Goal: Task Accomplishment & Management: Complete application form

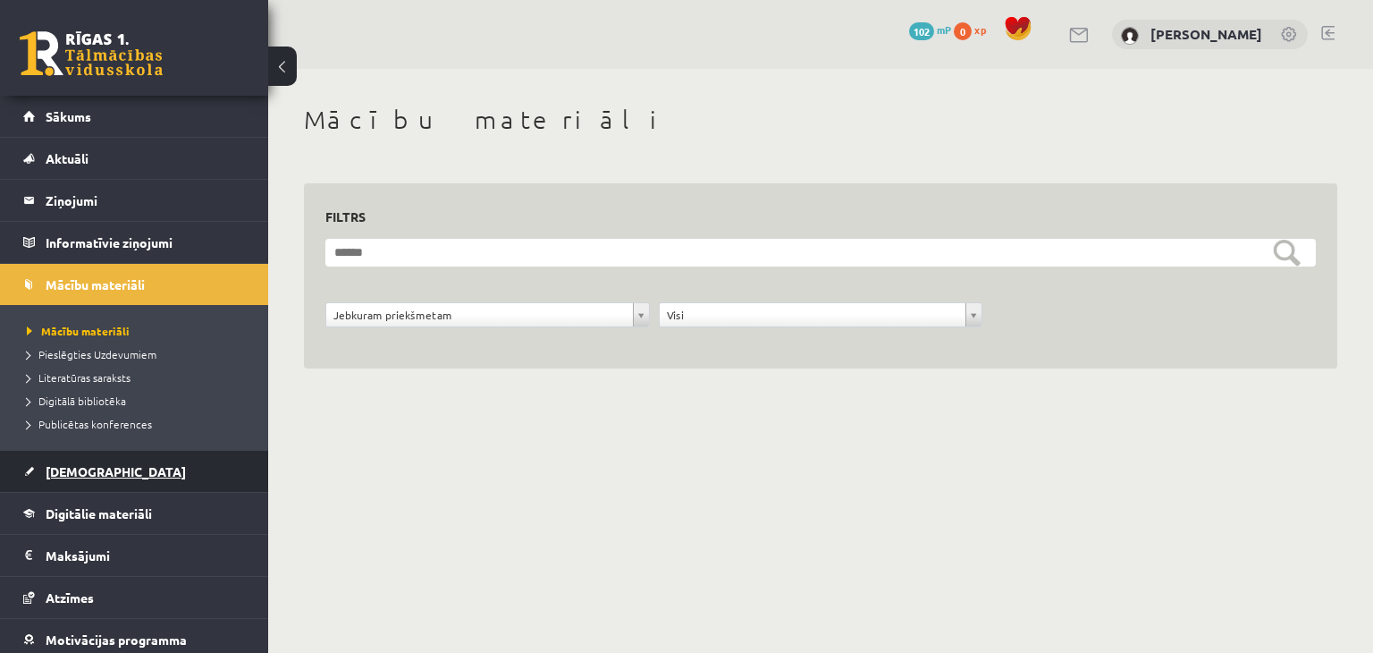
click at [64, 473] on span "[DEMOGRAPHIC_DATA]" at bounding box center [116, 471] width 140 height 16
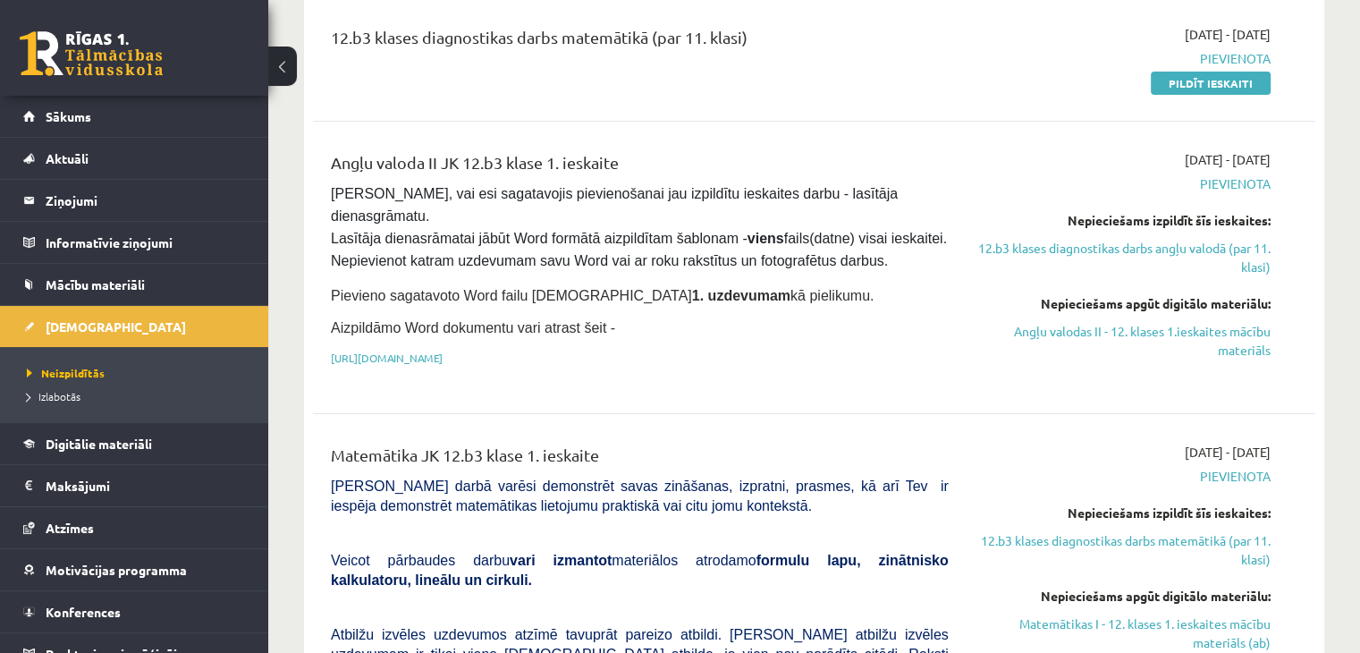
scroll to position [413, 0]
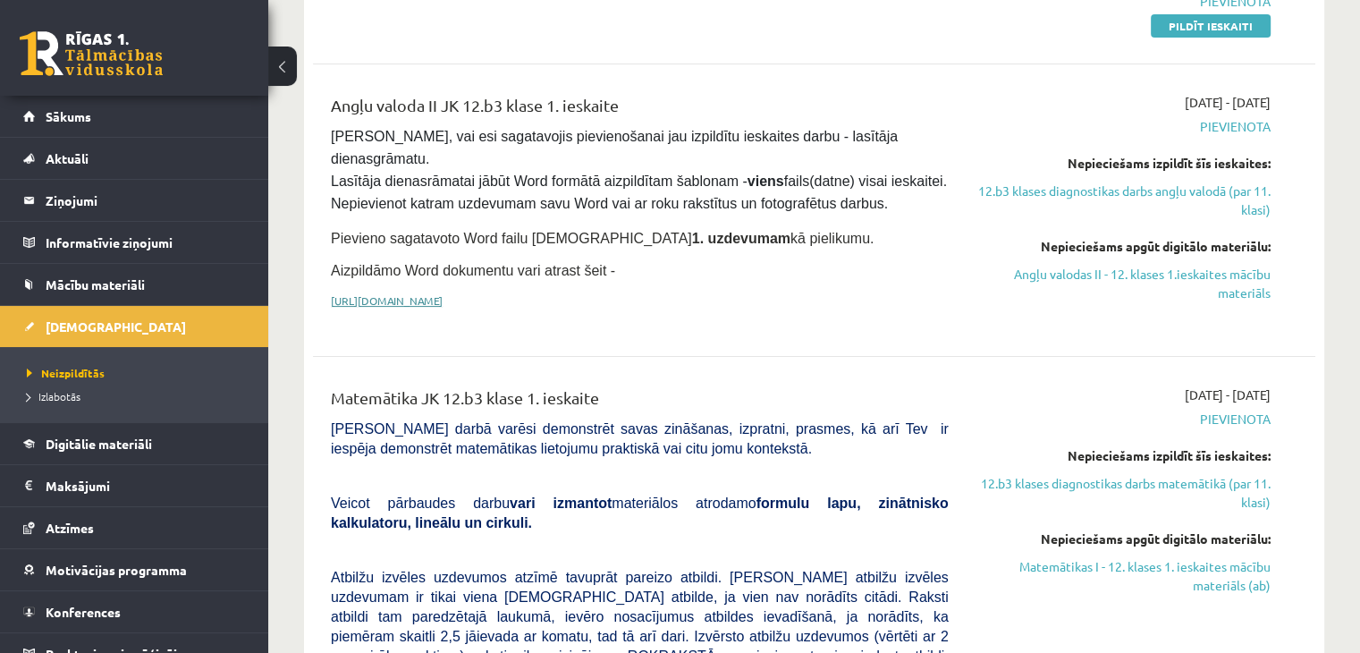
click at [442, 293] on link "https://drive.google.com/drive/folders/1IHE_ip15KOAbO2Se1NDGwZ2e__vlzPUf?usp=sh…" at bounding box center [387, 300] width 112 height 14
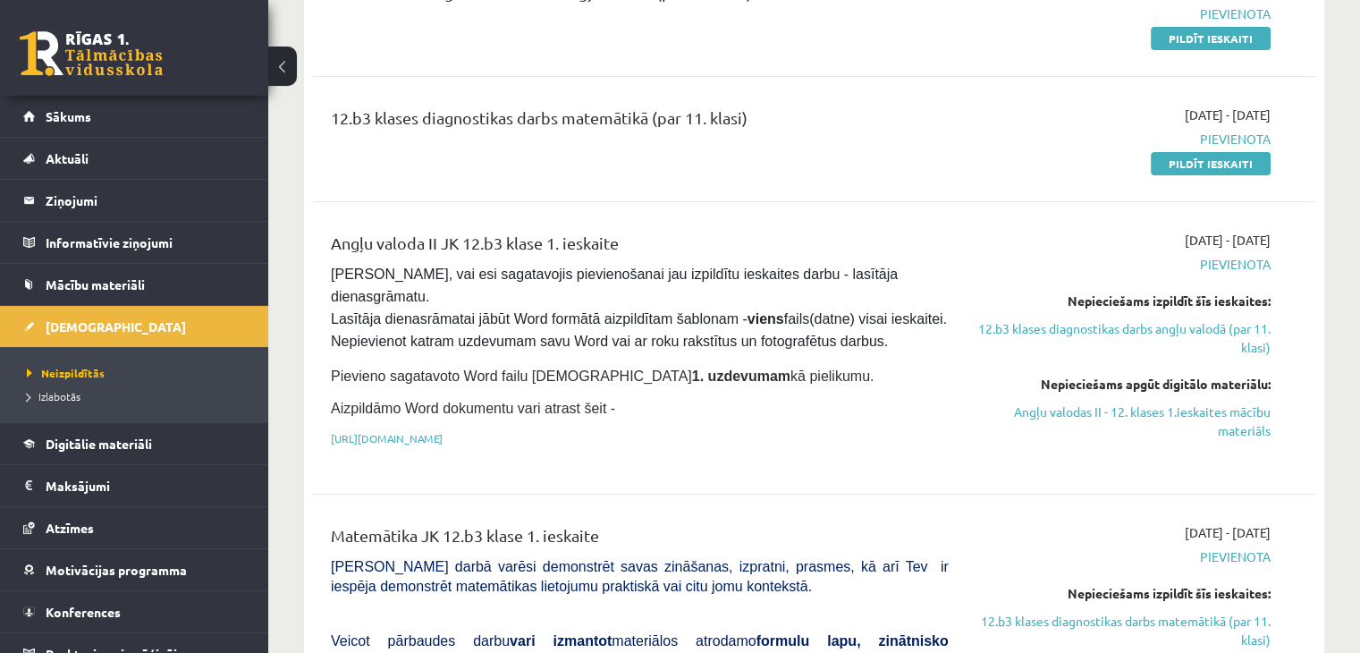
scroll to position [0, 0]
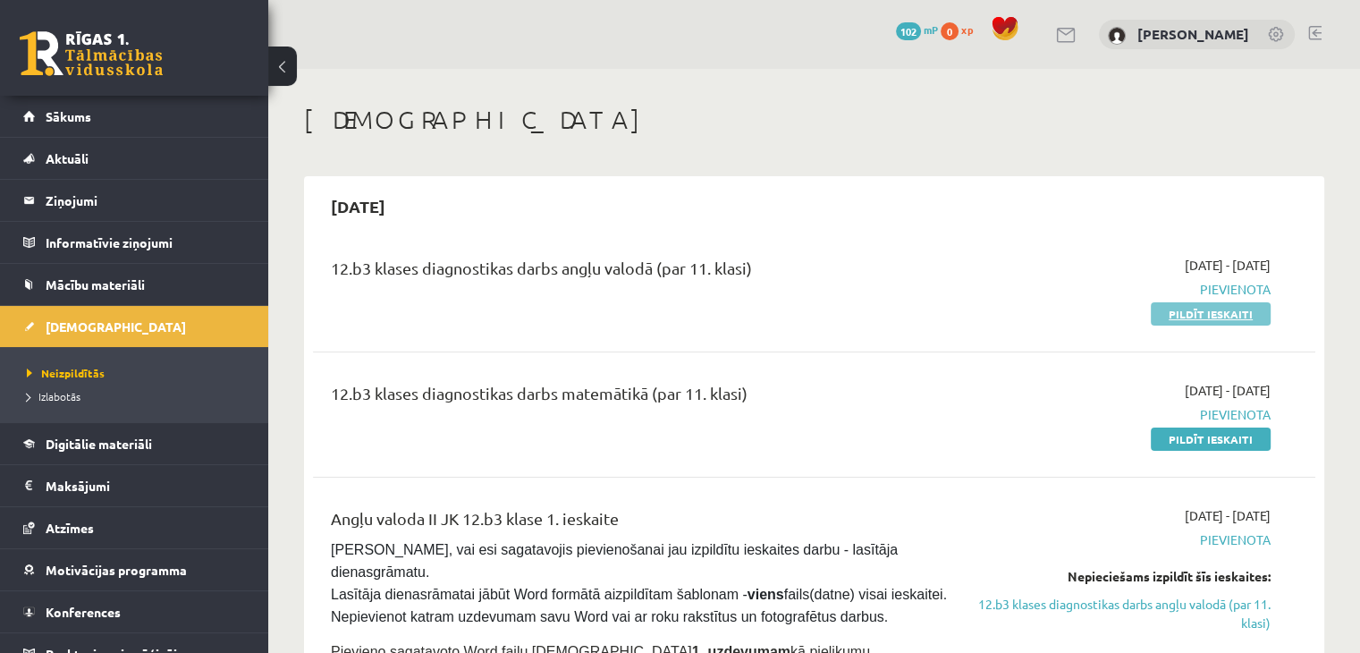
click at [1247, 314] on link "Pildīt ieskaiti" at bounding box center [1210, 313] width 120 height 23
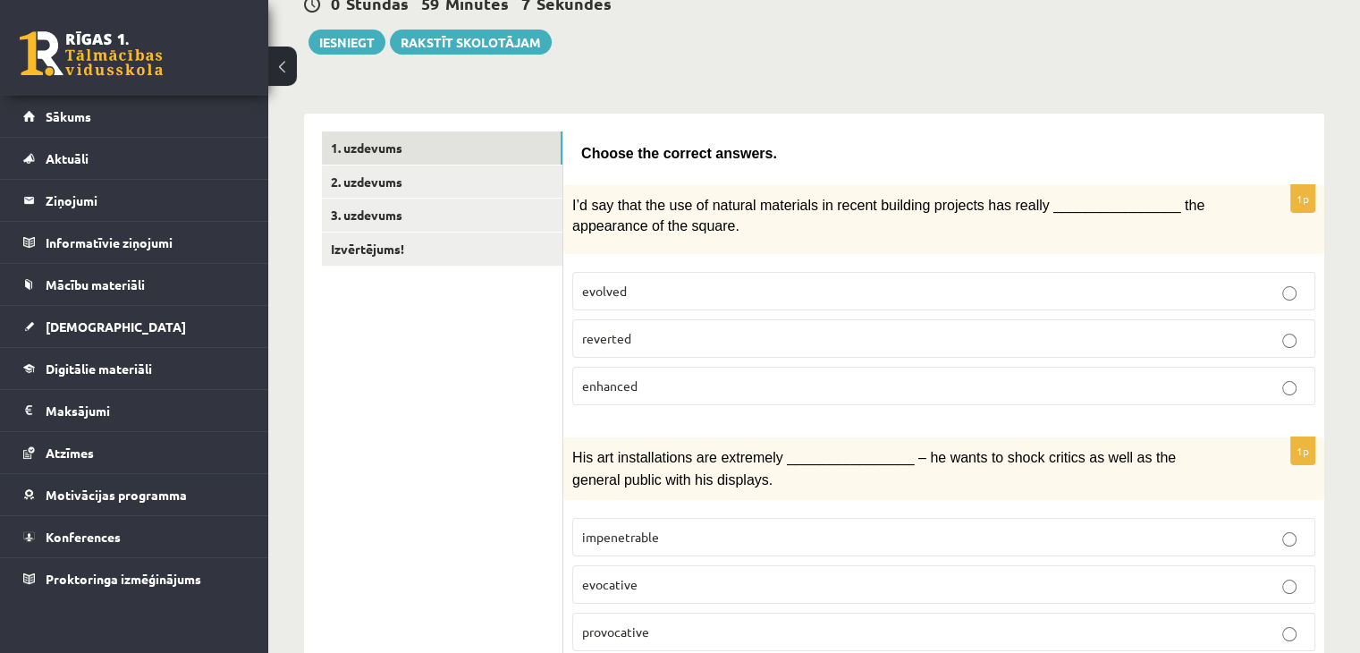
scroll to position [193, 0]
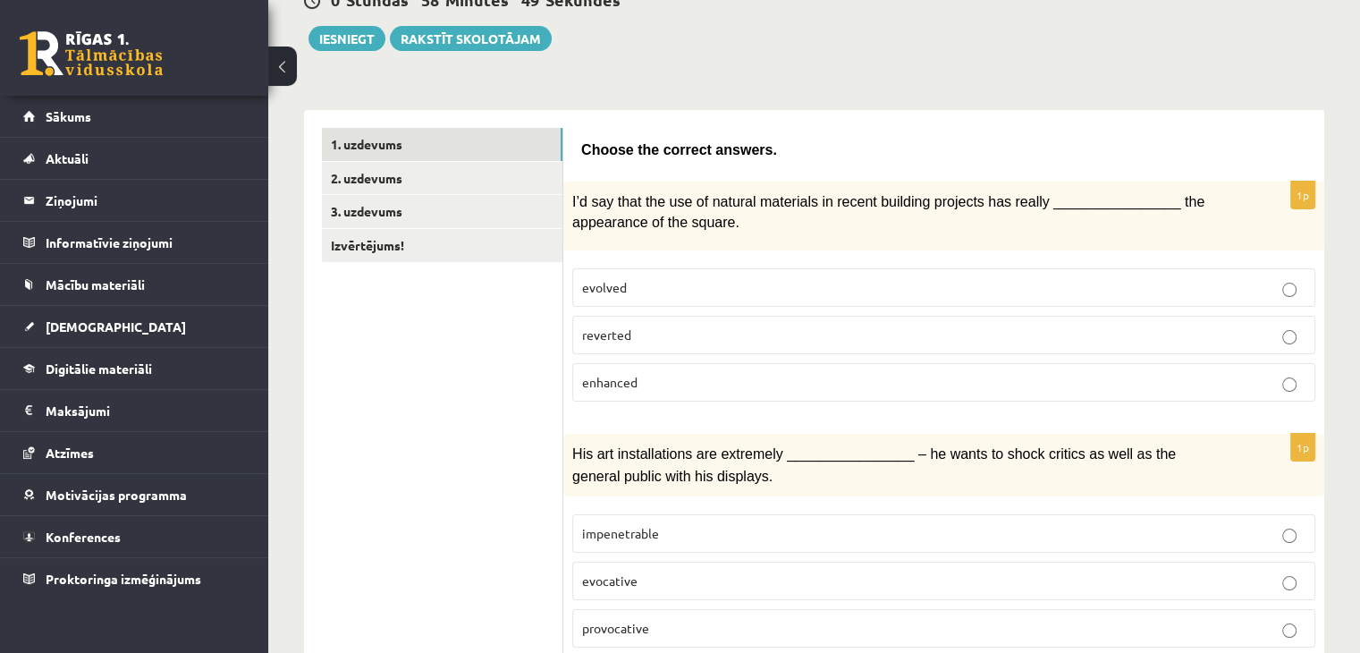
click at [1287, 295] on label "evolved" at bounding box center [943, 287] width 743 height 38
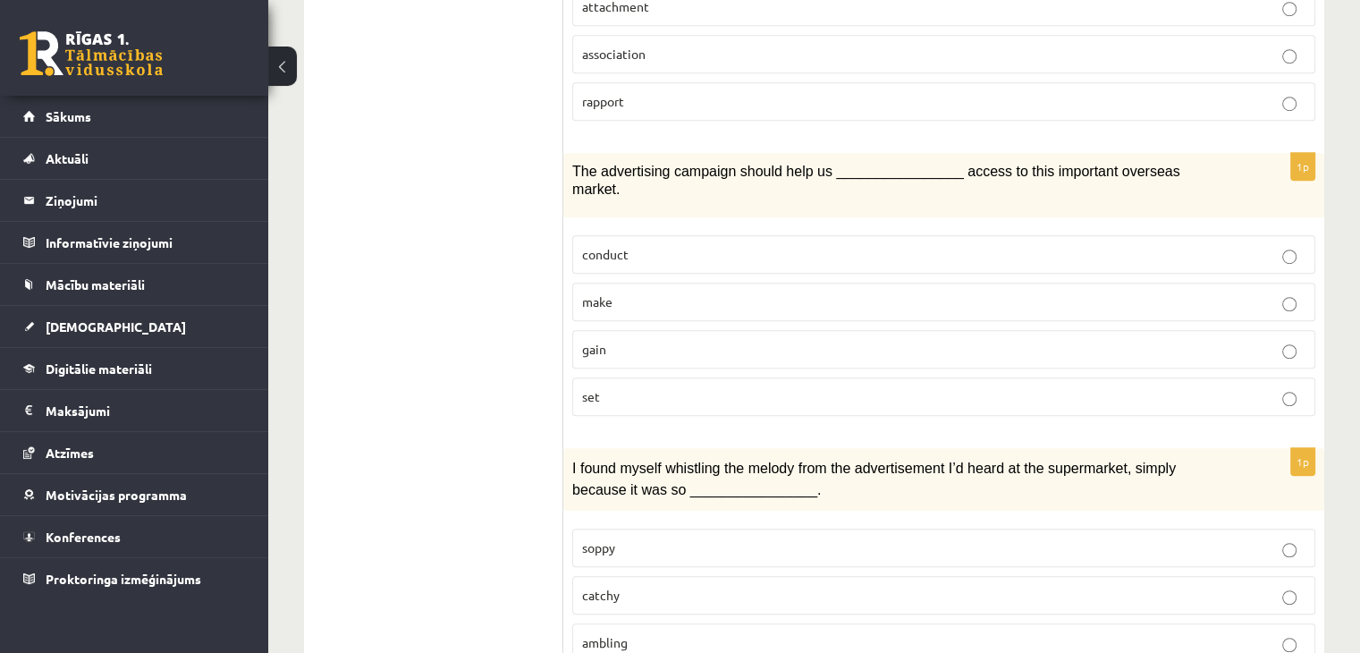
scroll to position [1248, 0]
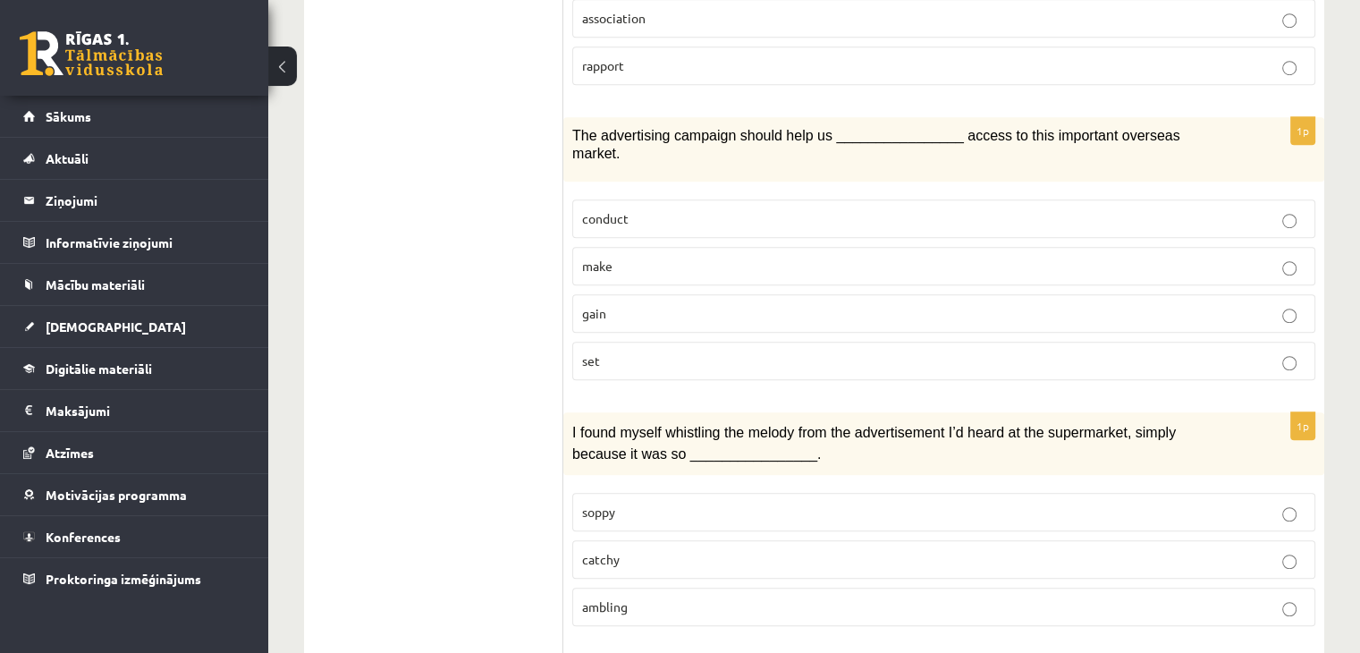
click at [1290, 294] on label "gain" at bounding box center [943, 313] width 743 height 38
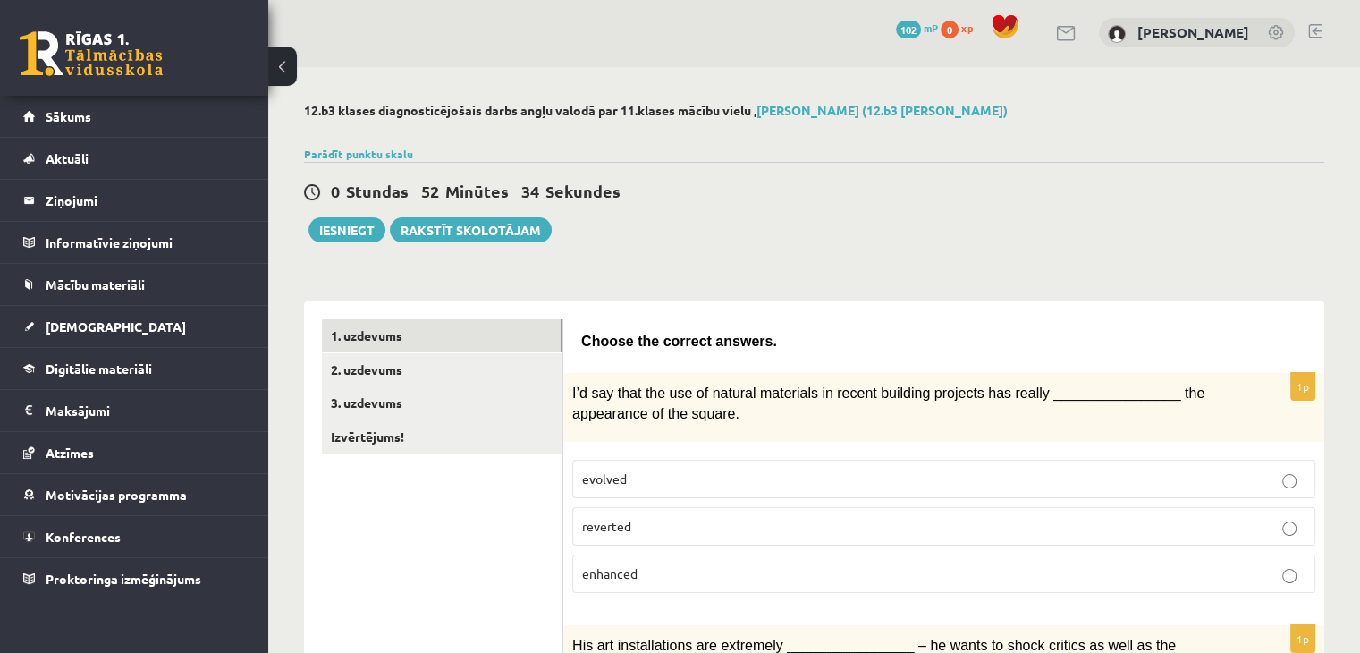
scroll to position [0, 0]
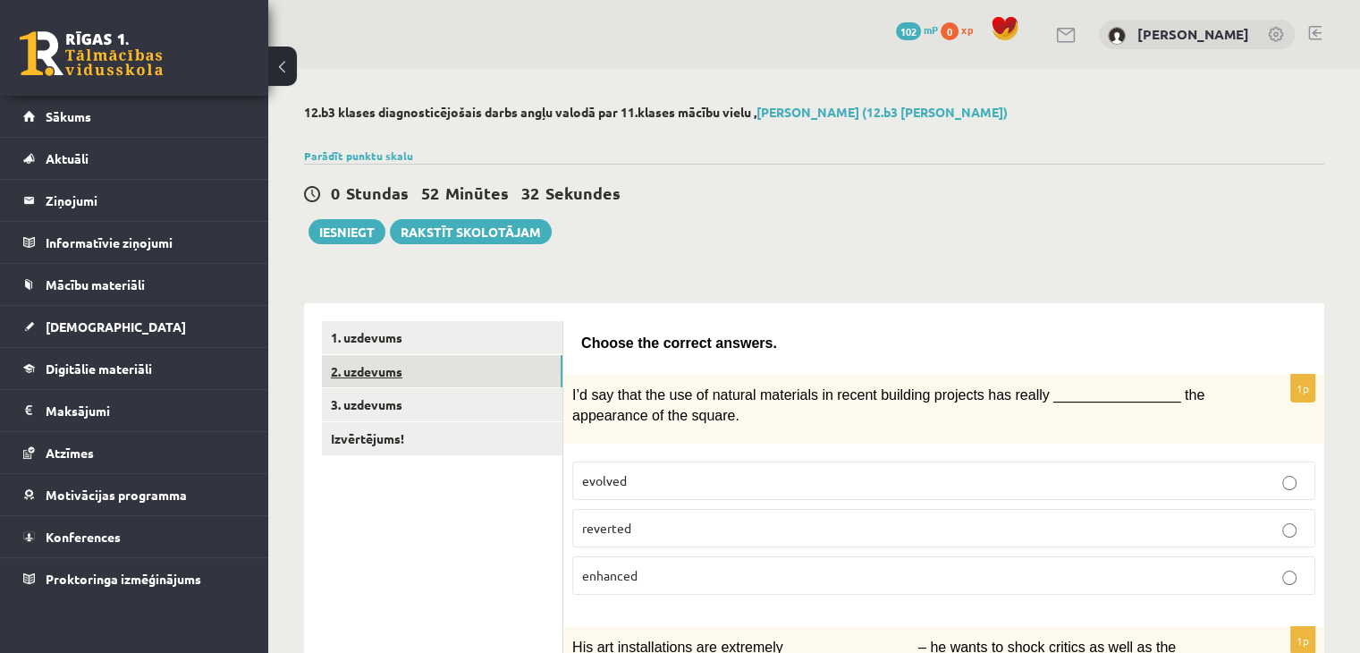
click at [485, 376] on link "2. uzdevums" at bounding box center [442, 371] width 240 height 33
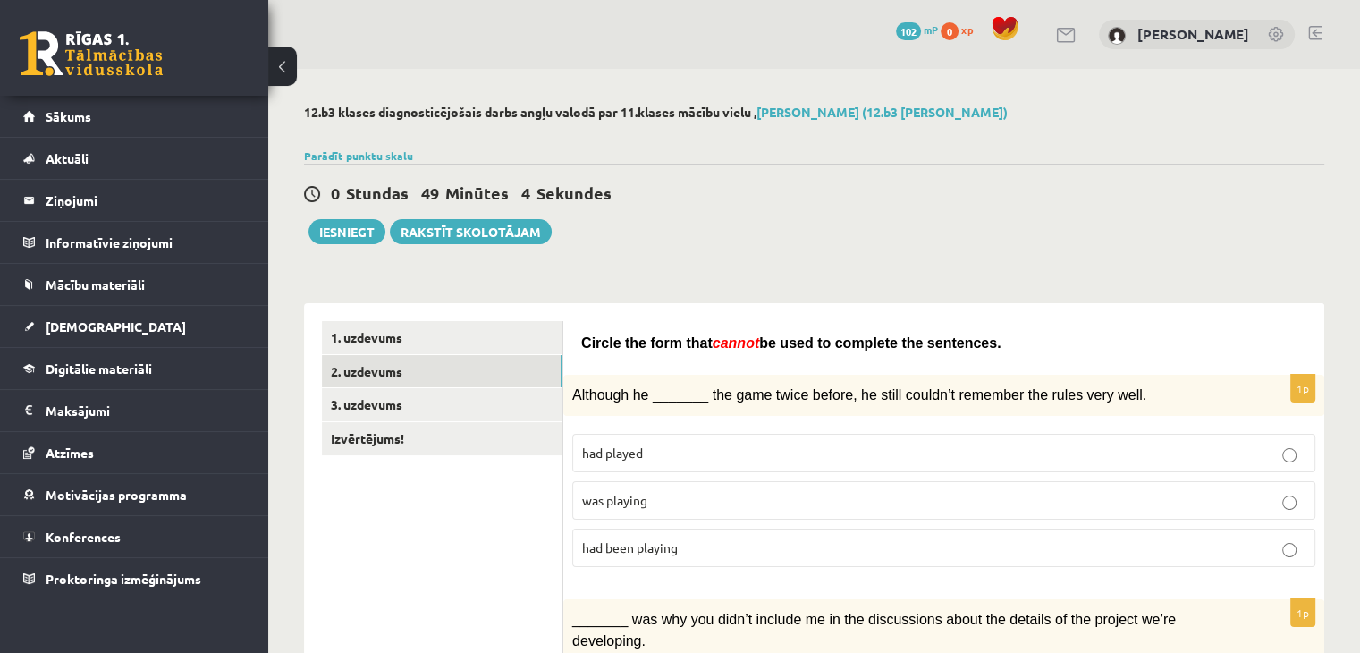
click at [774, 531] on label "had been playing" at bounding box center [943, 547] width 743 height 38
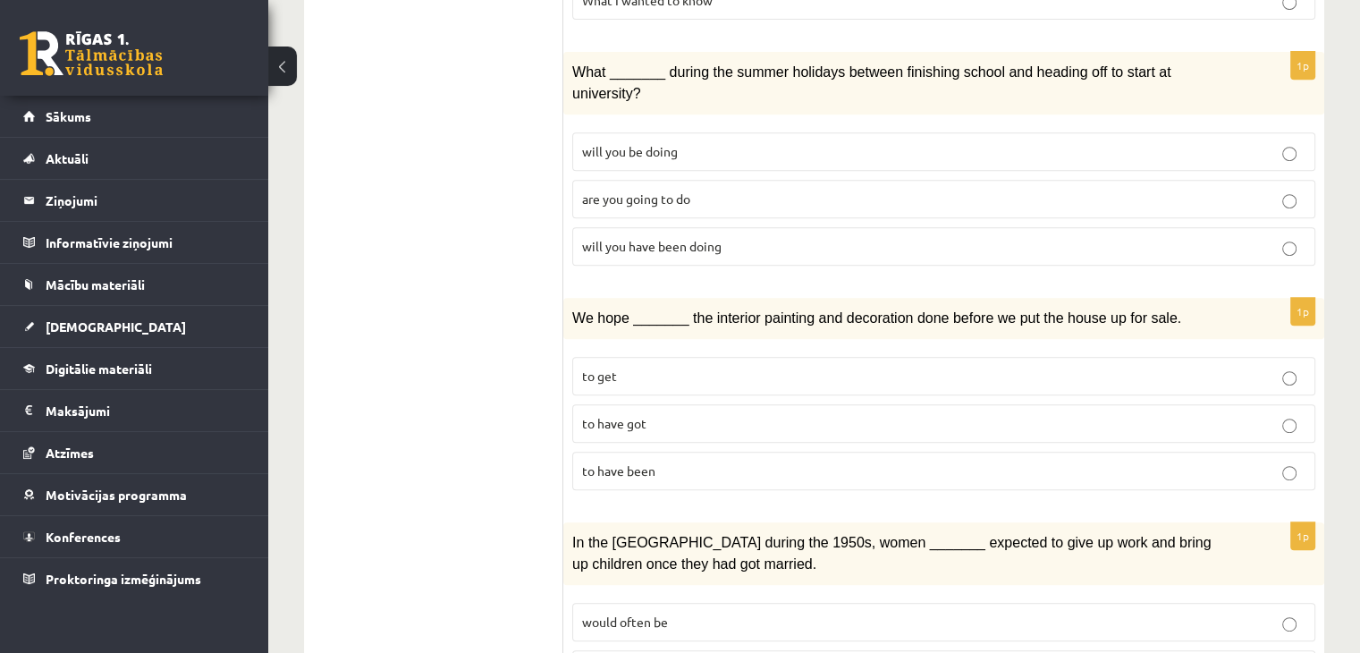
scroll to position [799, 0]
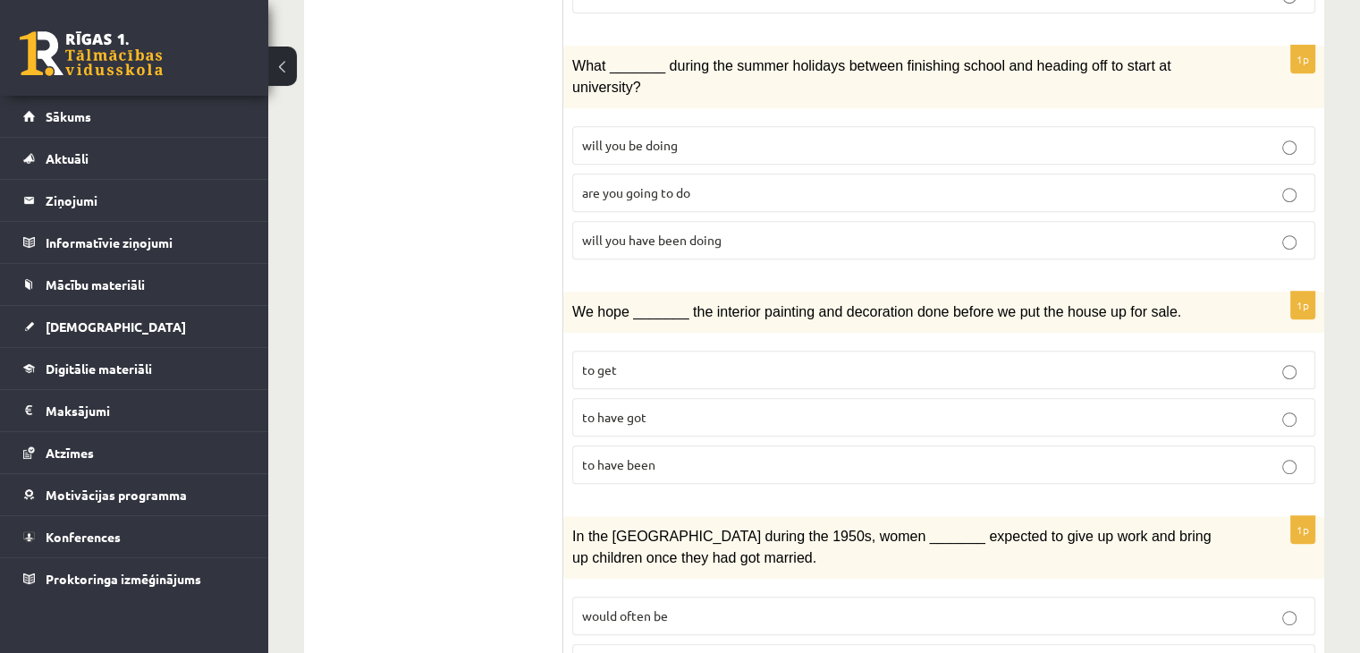
click at [1293, 455] on p "to have been" at bounding box center [943, 464] width 723 height 19
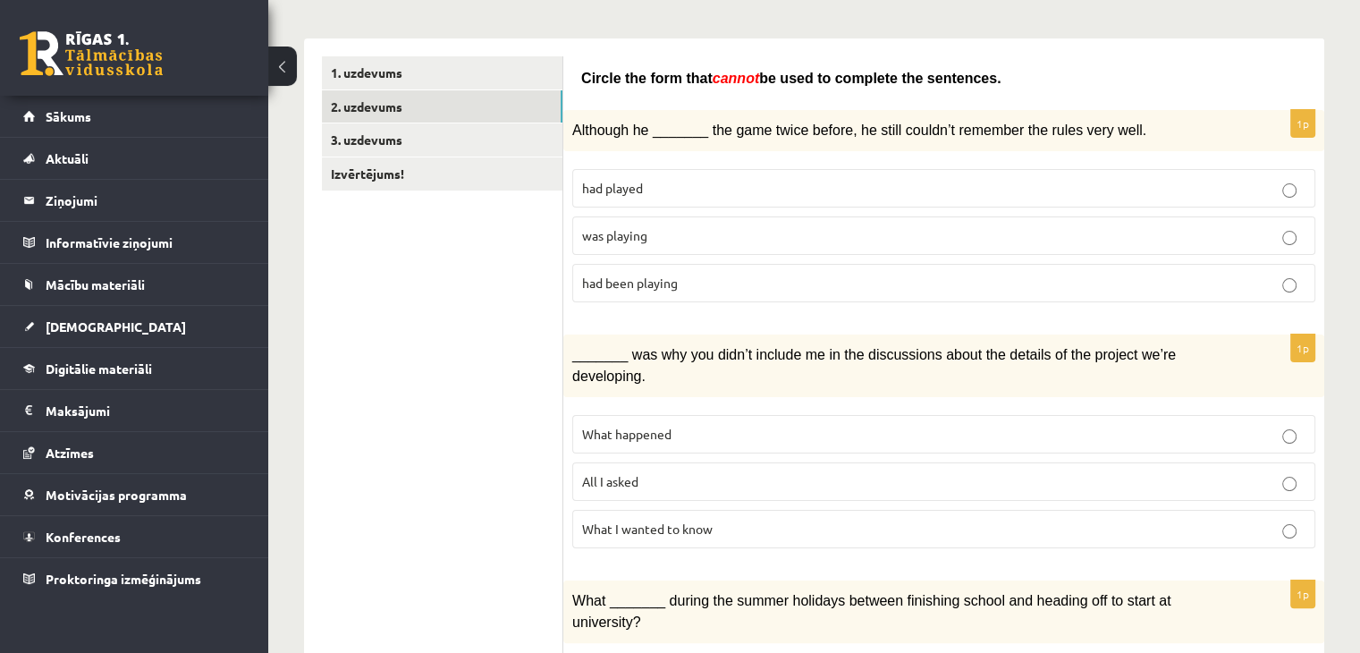
scroll to position [0, 0]
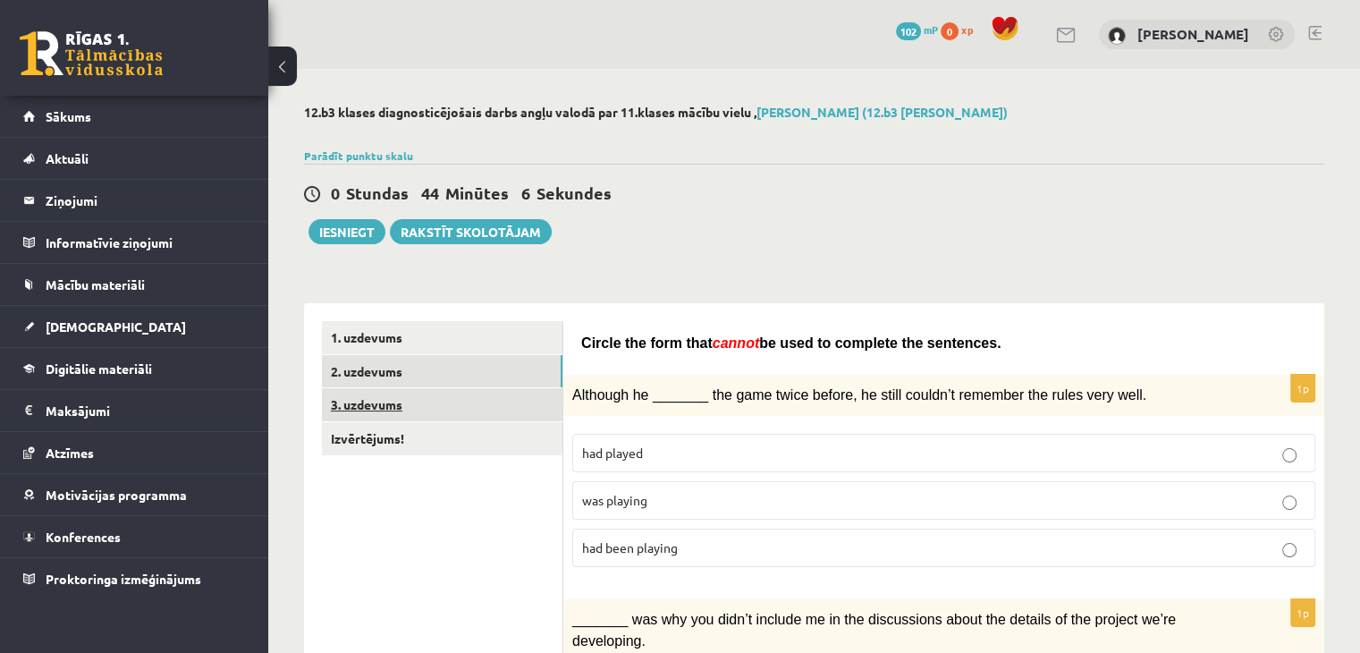
click at [383, 407] on link "3. uzdevums" at bounding box center [442, 404] width 240 height 33
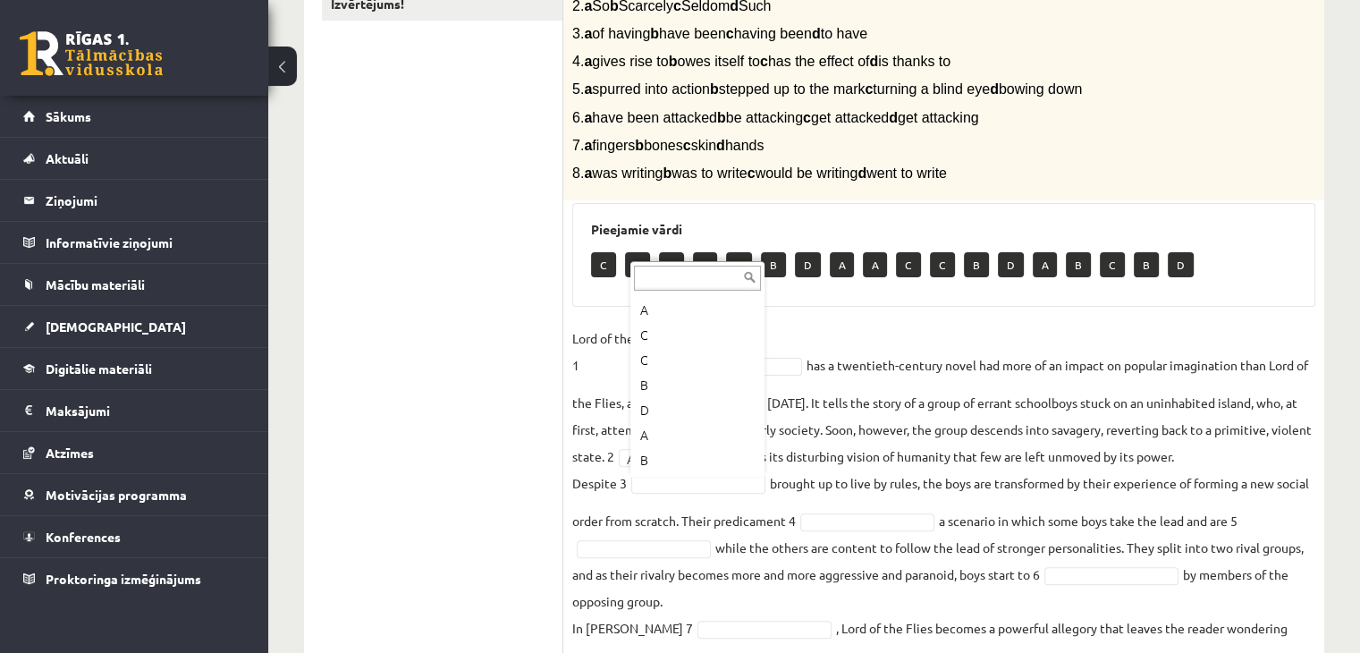
scroll to position [232, 0]
click at [602, 263] on p "C" at bounding box center [603, 264] width 25 height 25
drag, startPoint x: 602, startPoint y: 263, endPoint x: 518, endPoint y: 288, distance: 87.7
click at [518, 288] on div "**********" at bounding box center [814, 314] width 1020 height 890
click at [518, 288] on ul "1. uzdevums 2. uzdevums 3. uzdevums Izvērtējums!" at bounding box center [442, 313] width 241 height 855
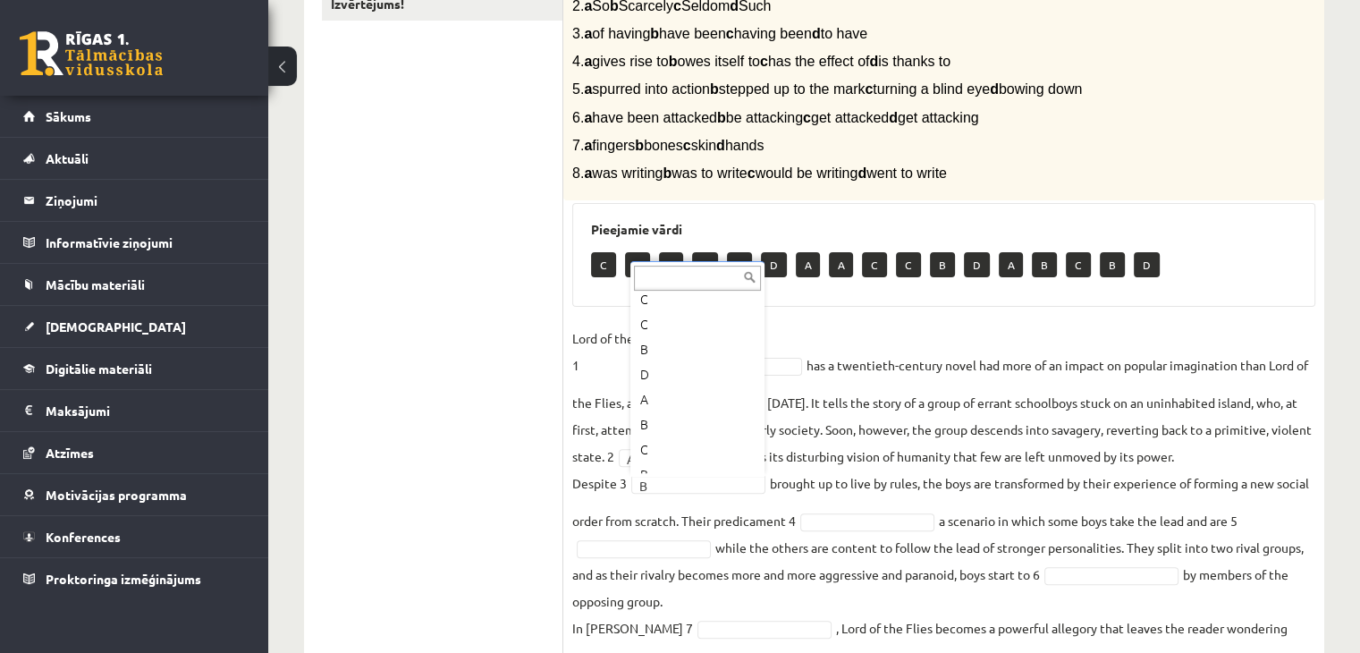
type input "*"
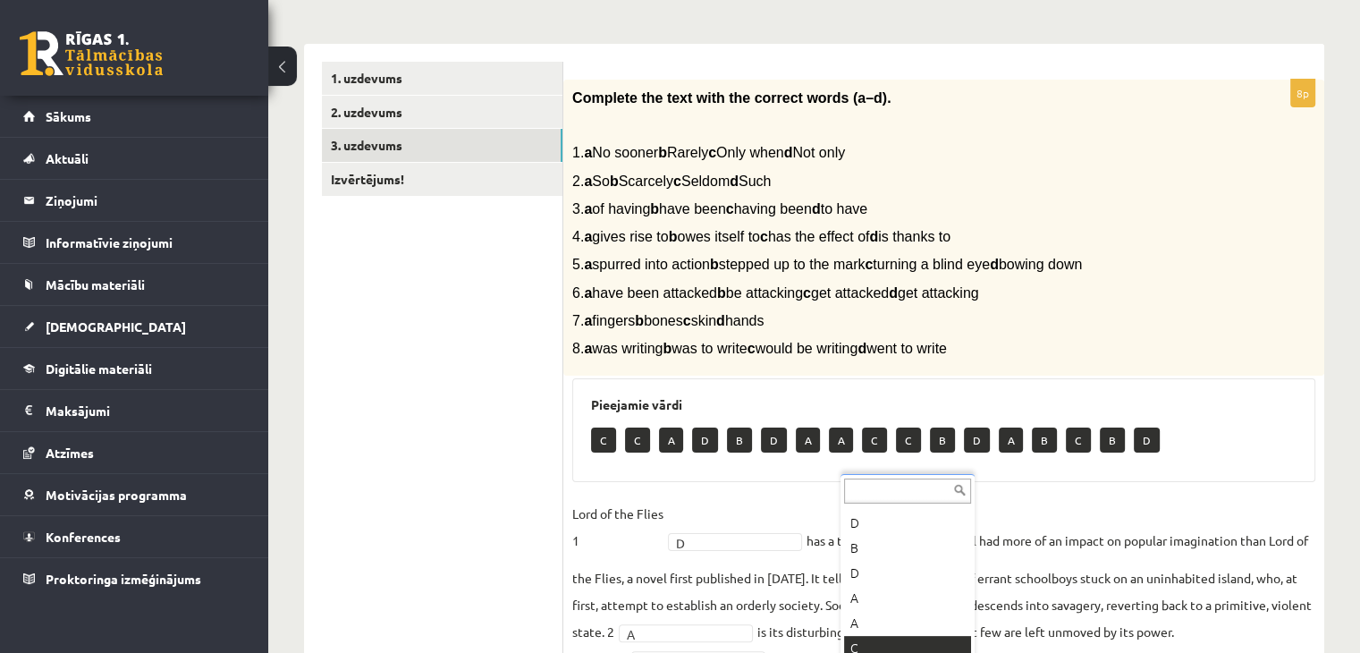
scroll to position [576, 0]
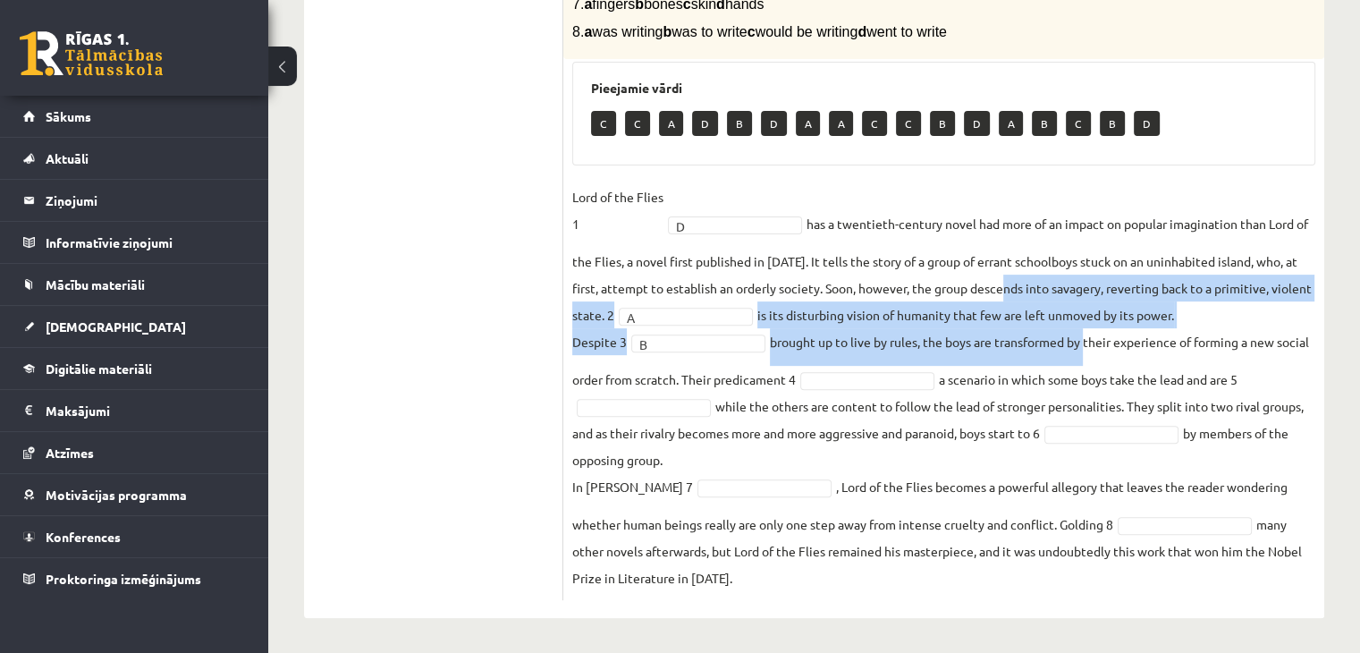
drag, startPoint x: 1085, startPoint y: 355, endPoint x: 976, endPoint y: 256, distance: 147.4
click at [983, 257] on fieldset "Lord of the Flies 1 D * has a twentieth-century novel had more of an impact on …" at bounding box center [943, 387] width 743 height 408
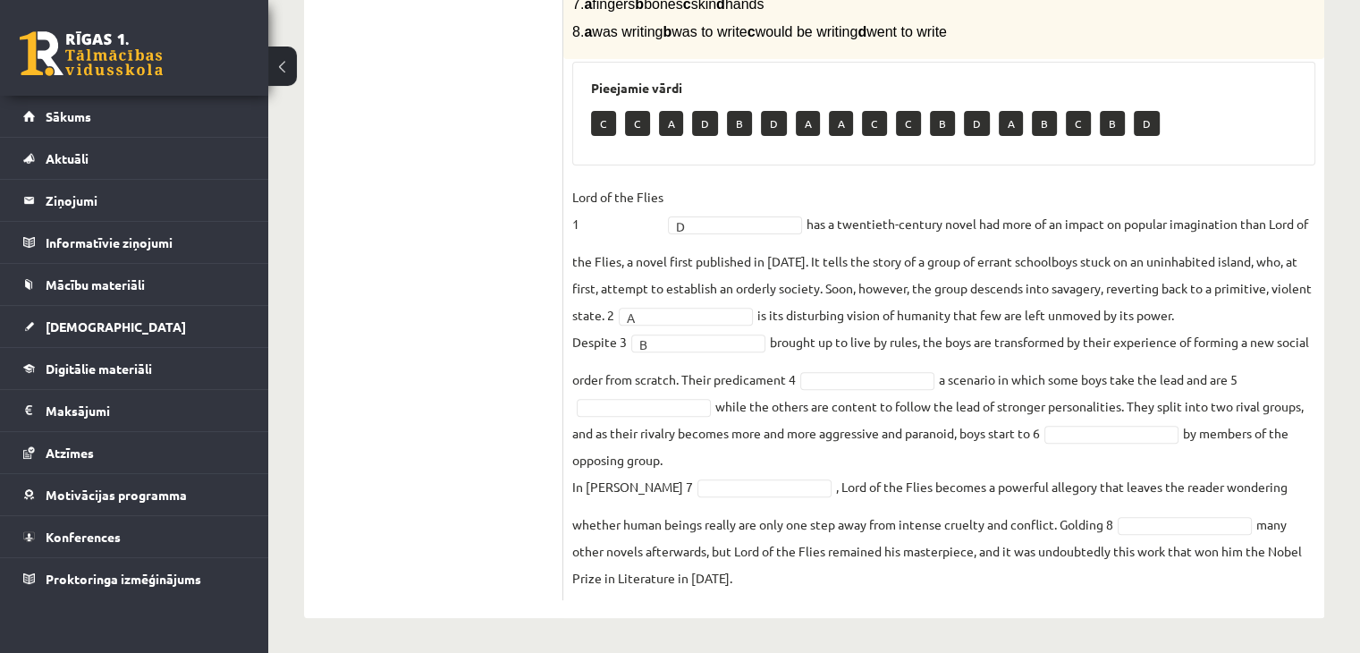
click at [510, 341] on ul "1. uzdevums 2. uzdevums 3. uzdevums Izvērtējums!" at bounding box center [442, 172] width 241 height 855
click at [644, 119] on p "C" at bounding box center [637, 123] width 25 height 25
click at [667, 123] on p "A" at bounding box center [671, 123] width 24 height 25
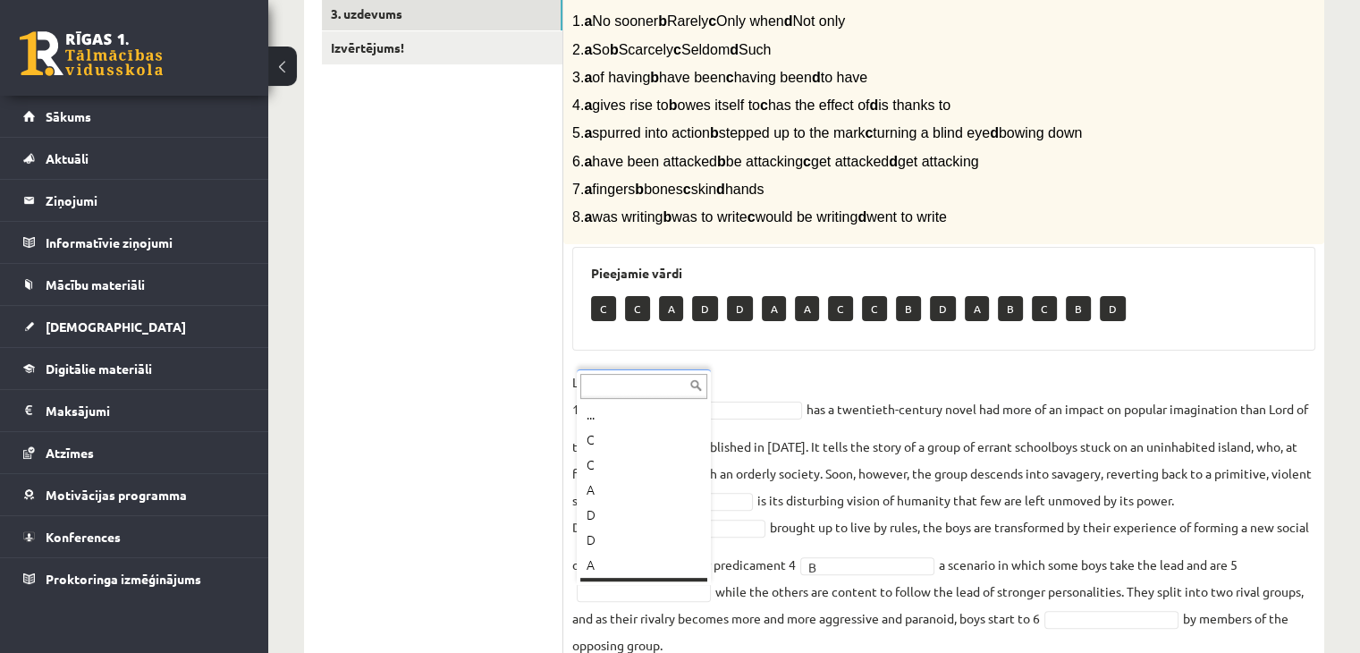
scroll to position [21, 0]
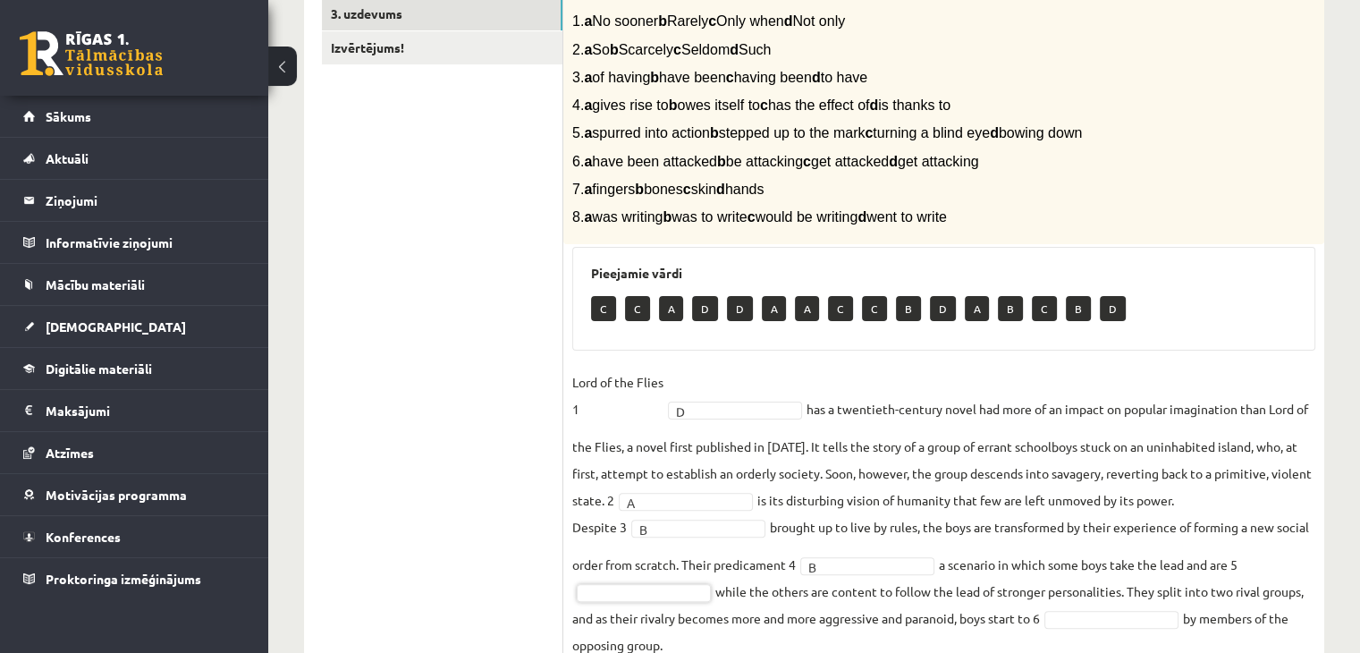
click at [640, 269] on h3 "Pieejamie vārdi" at bounding box center [943, 272] width 705 height 15
click at [611, 296] on p "C" at bounding box center [603, 308] width 25 height 25
click at [672, 305] on p "A" at bounding box center [671, 308] width 24 height 25
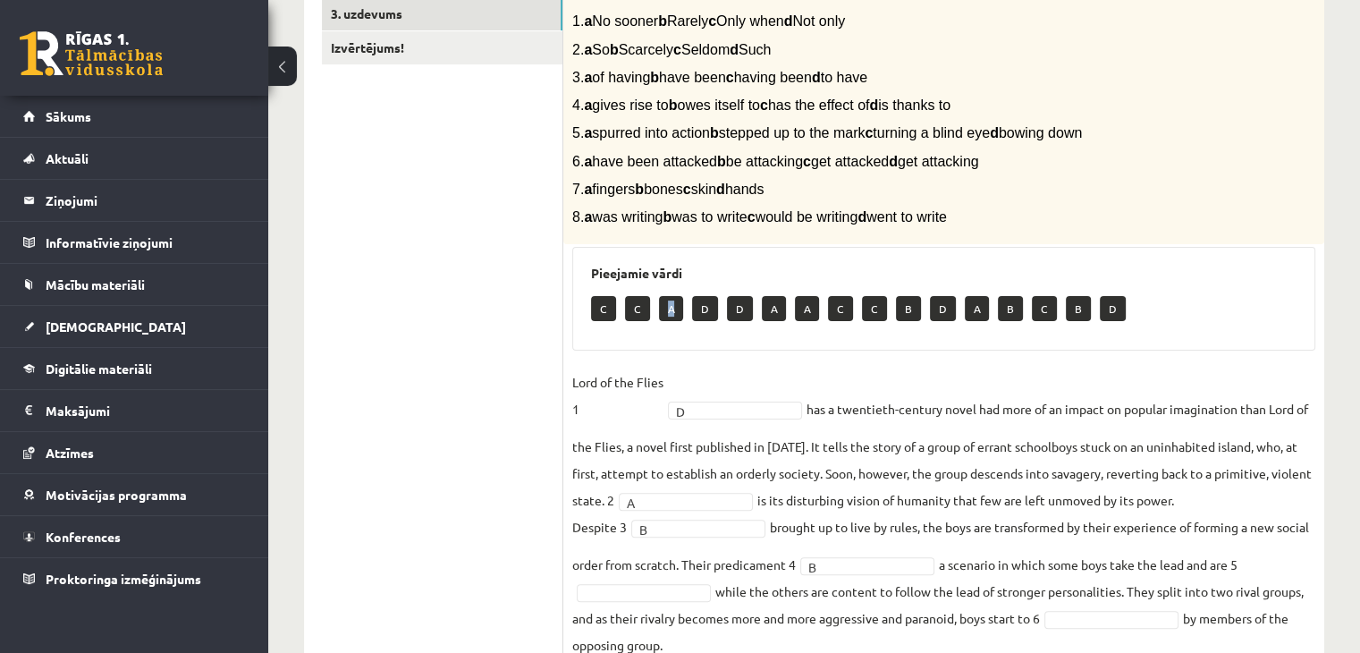
click at [672, 305] on p "A" at bounding box center [671, 308] width 24 height 25
click at [509, 302] on ul "1. uzdevums 2. uzdevums 3. uzdevums Izvērtējums!" at bounding box center [442, 357] width 241 height 855
type input "*"
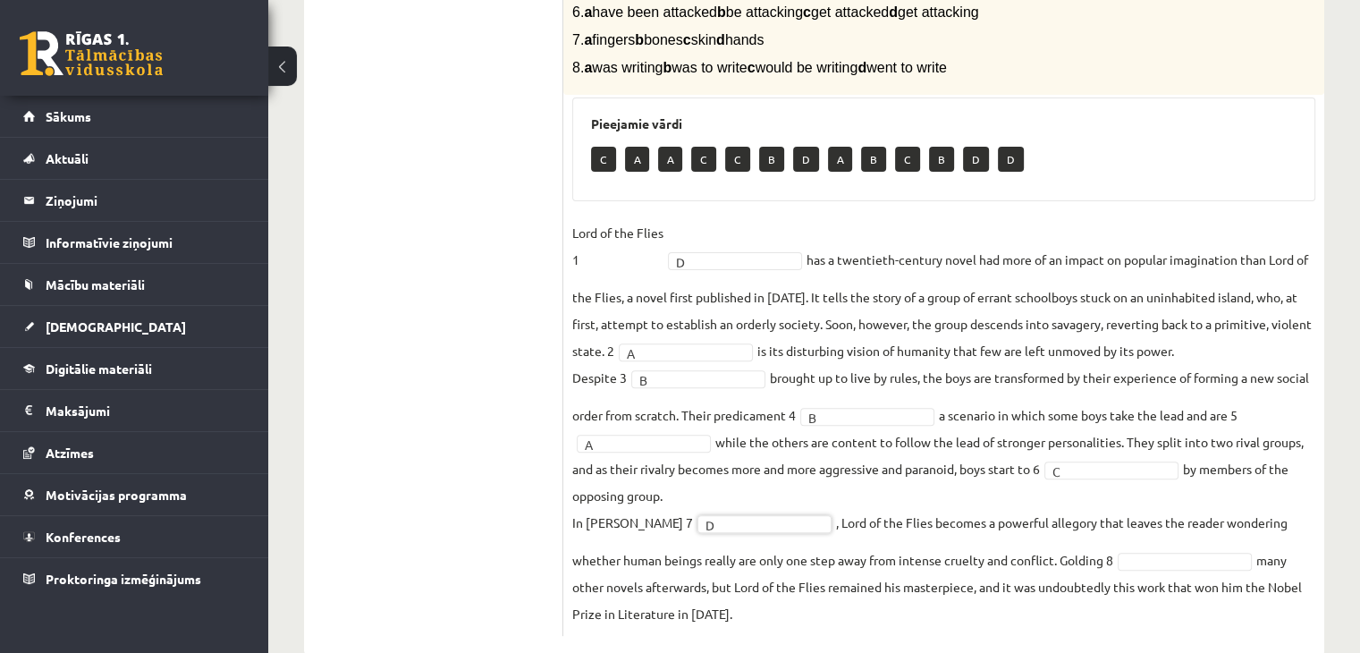
scroll to position [550, 0]
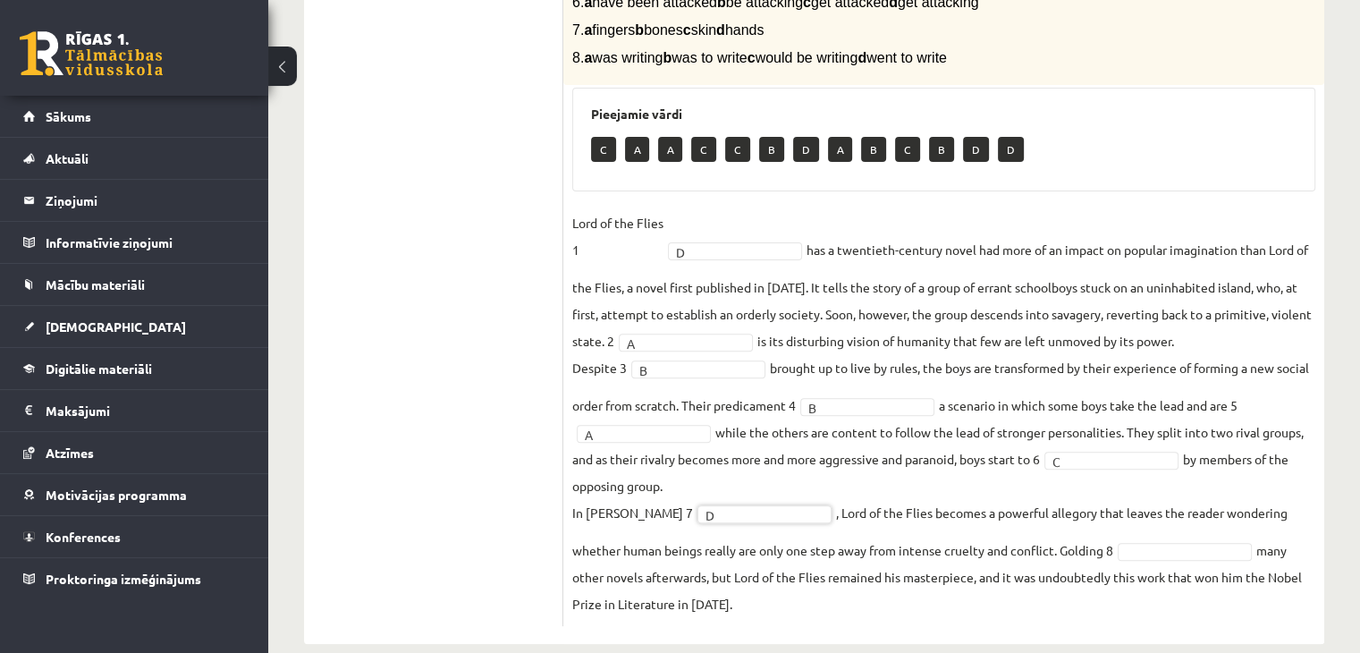
drag, startPoint x: 1211, startPoint y: 617, endPoint x: 1136, endPoint y: 617, distance: 75.1
click at [1136, 617] on div "8p Complete the text with the correct words (a–d). 1. a No sooner b Rarely c On…" at bounding box center [943, 207] width 761 height 837
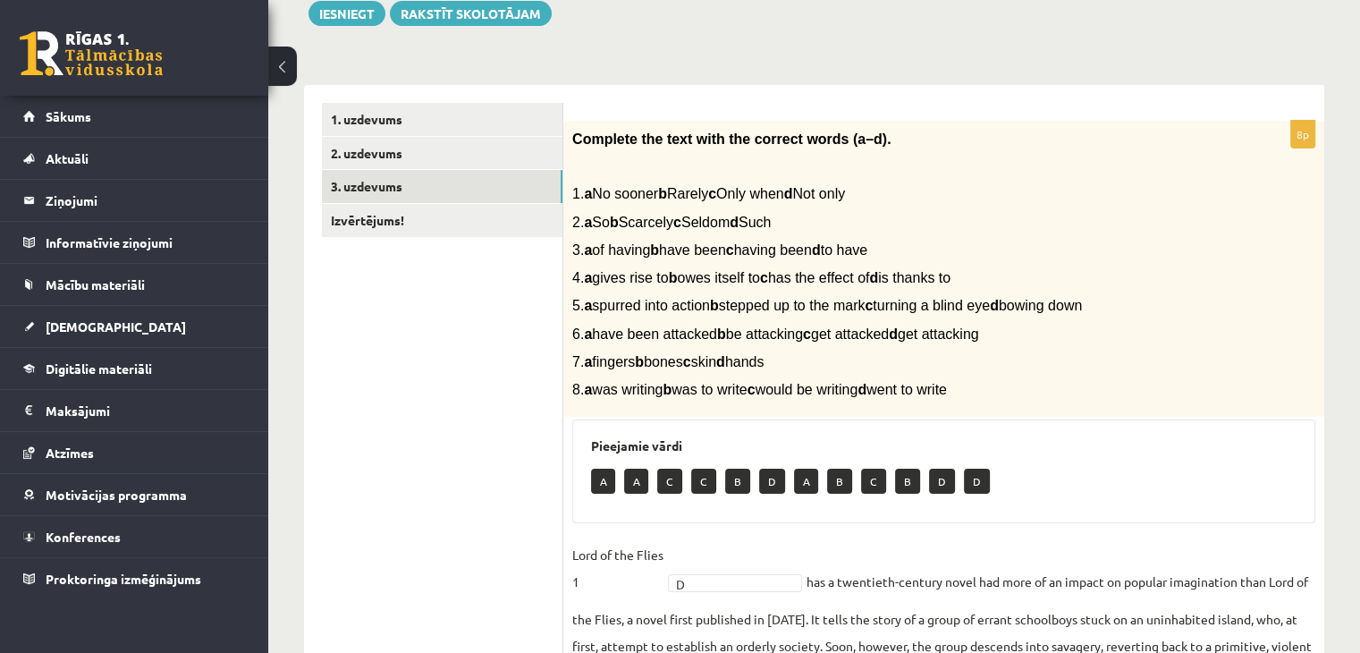
scroll to position [212, 0]
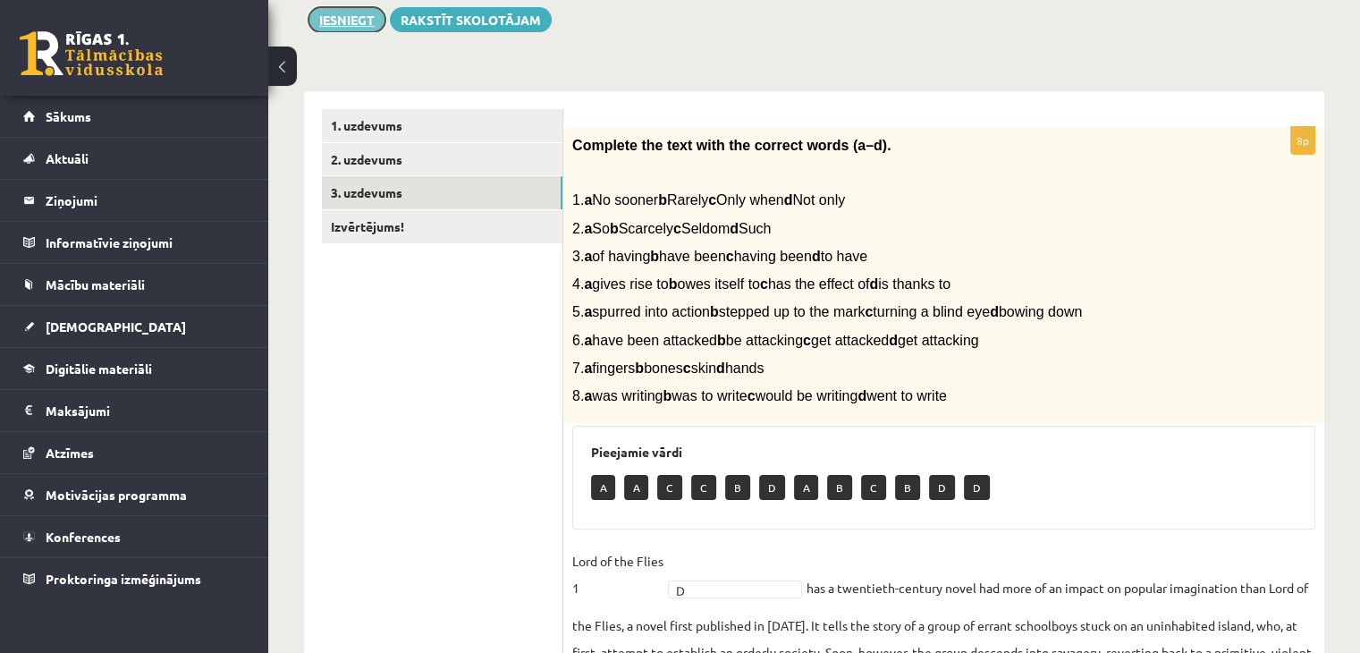
click at [365, 23] on button "Iesniegt" at bounding box center [346, 19] width 77 height 25
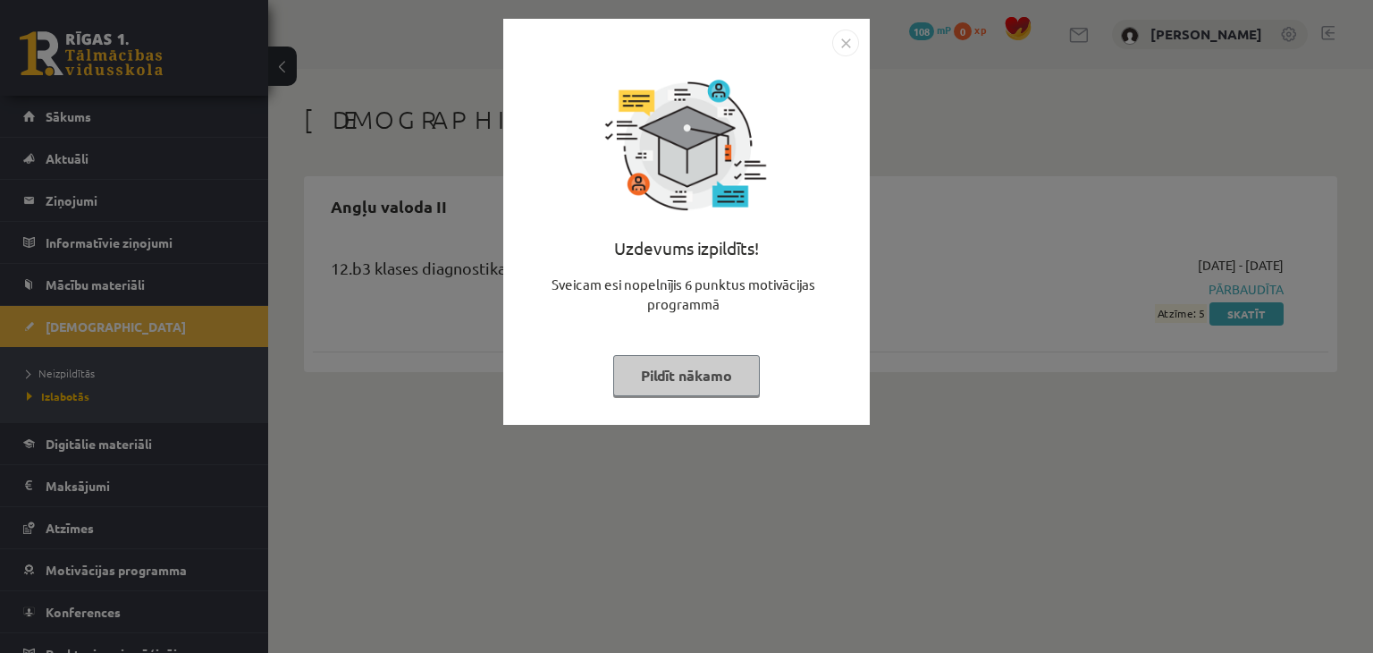
click at [846, 43] on img "Close" at bounding box center [845, 42] width 27 height 27
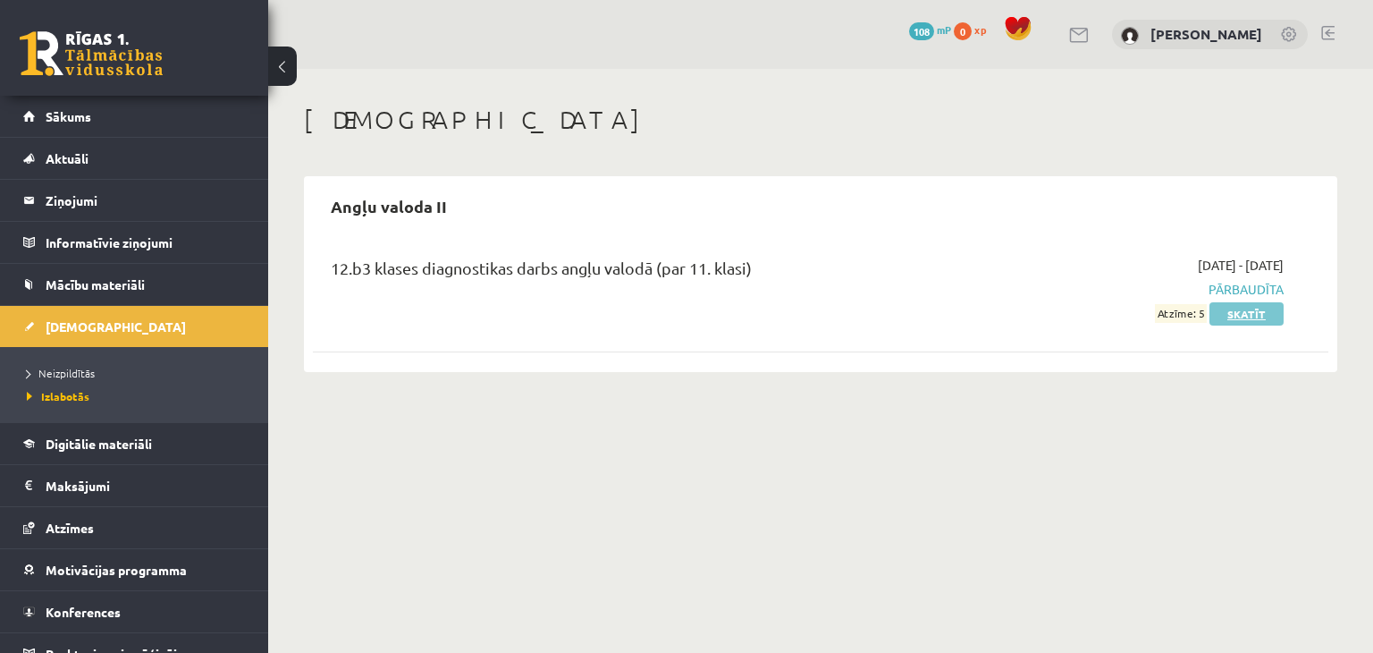
click at [1246, 320] on link "Skatīt" at bounding box center [1246, 313] width 74 height 23
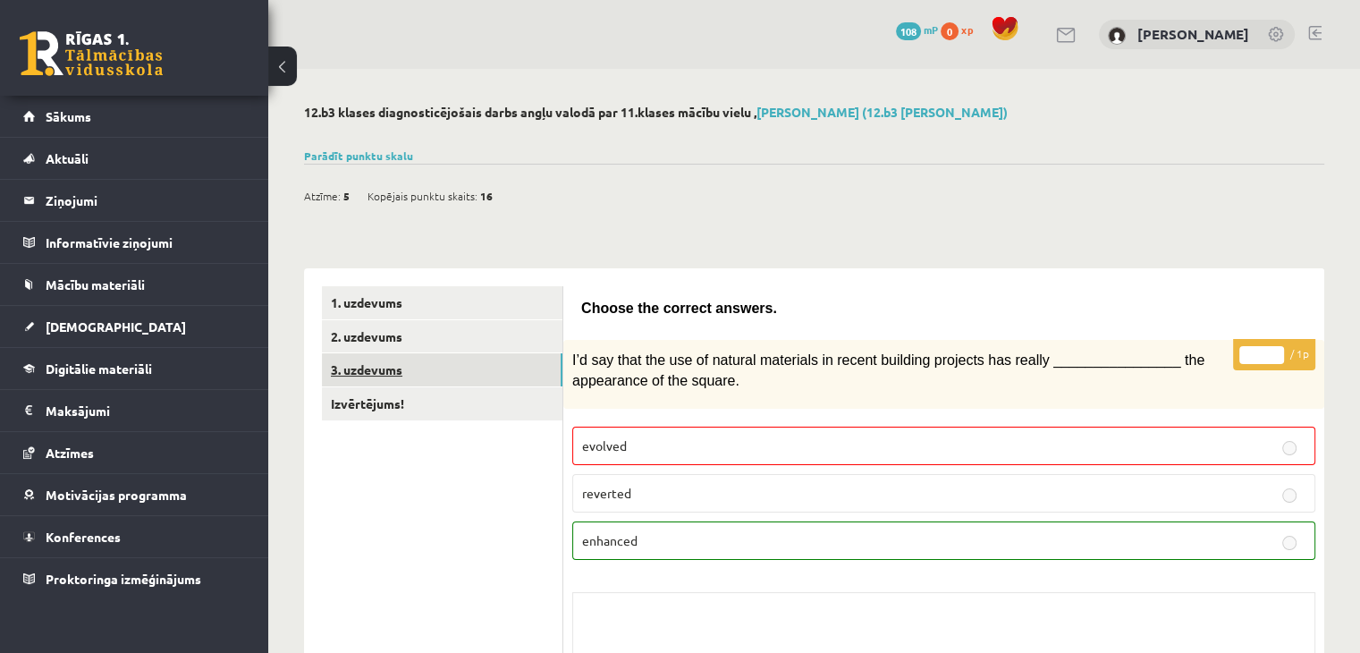
click at [449, 382] on link "3. uzdevums" at bounding box center [442, 369] width 240 height 33
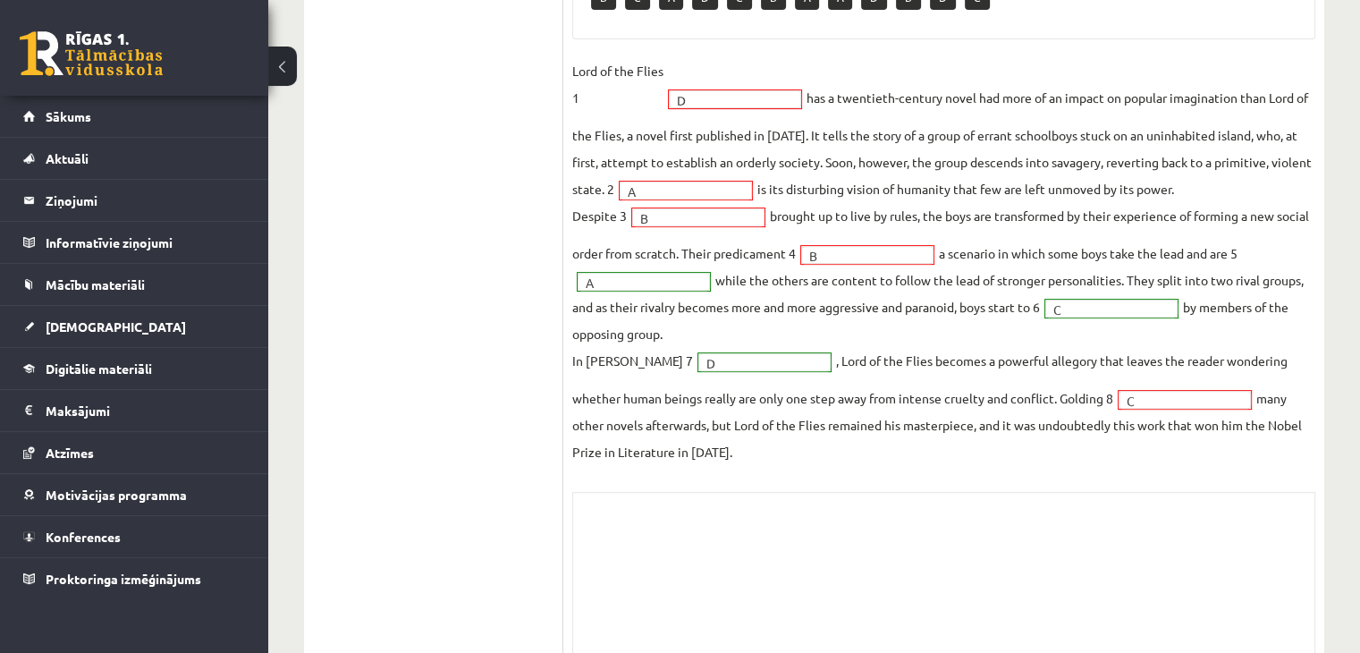
scroll to position [681, 0]
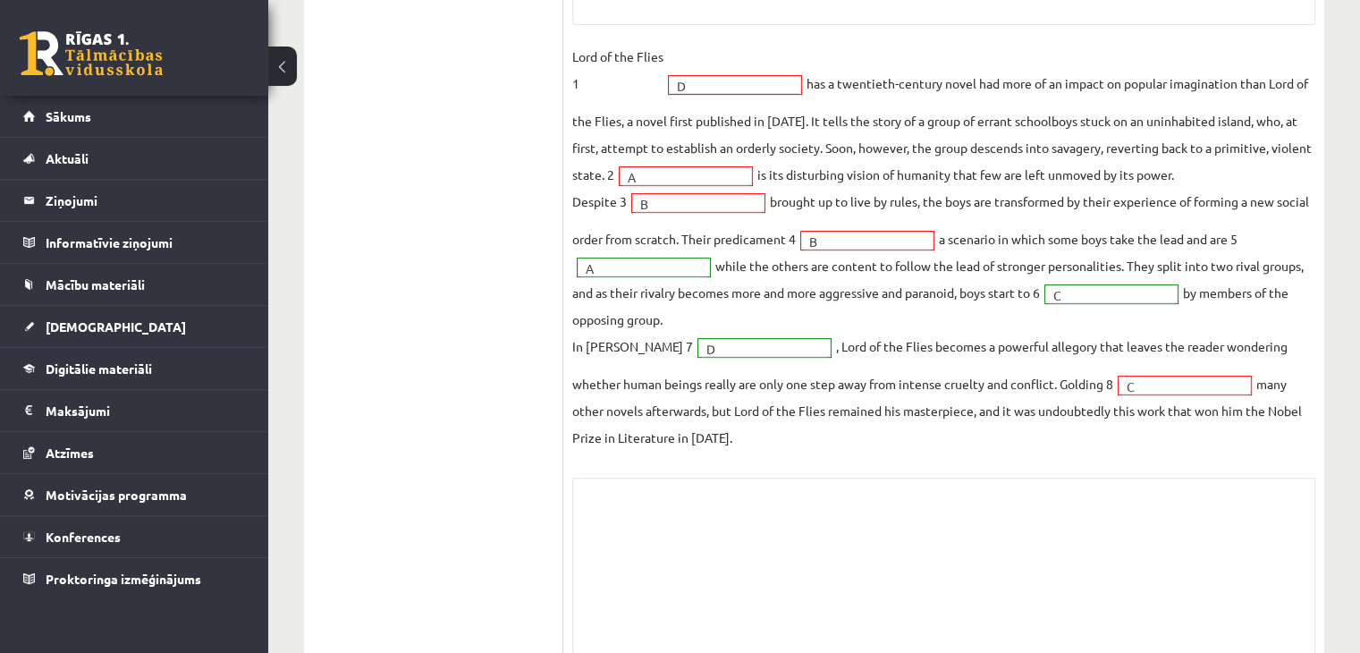
drag, startPoint x: 1001, startPoint y: 362, endPoint x: 845, endPoint y: 357, distance: 156.5
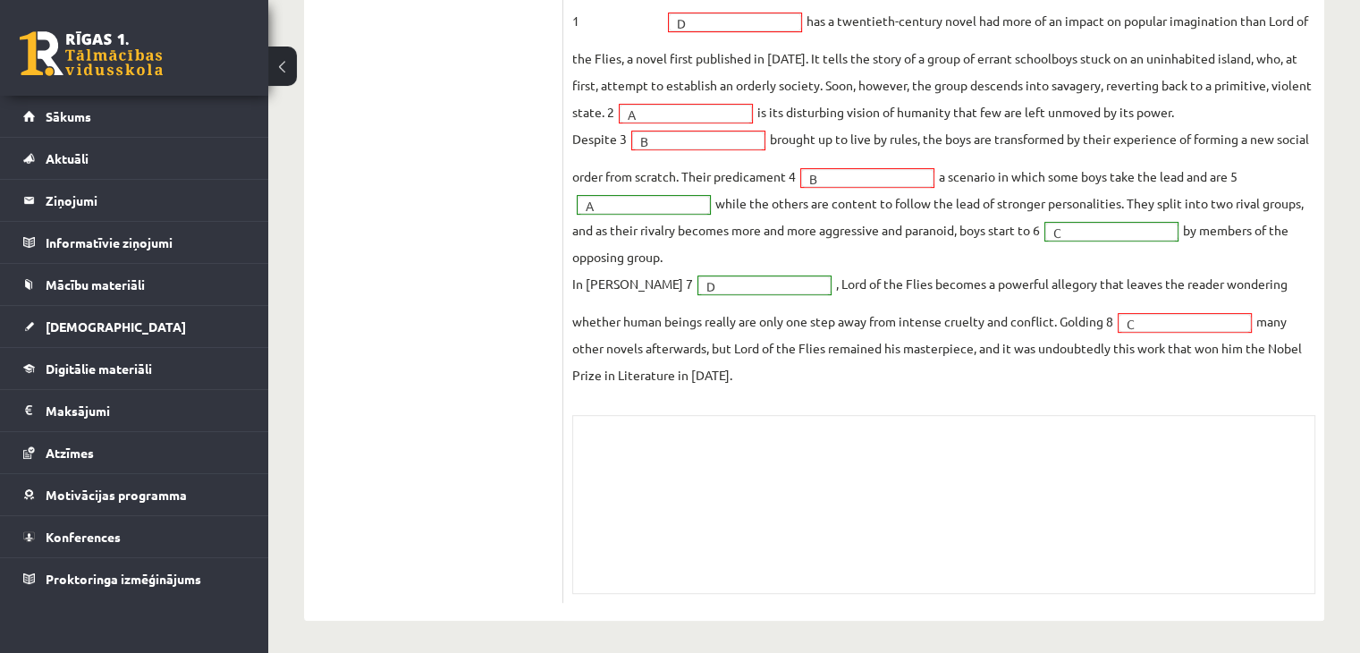
scroll to position [746, 0]
click at [1019, 455] on div "Skolotāja pielikums" at bounding box center [943, 501] width 743 height 179
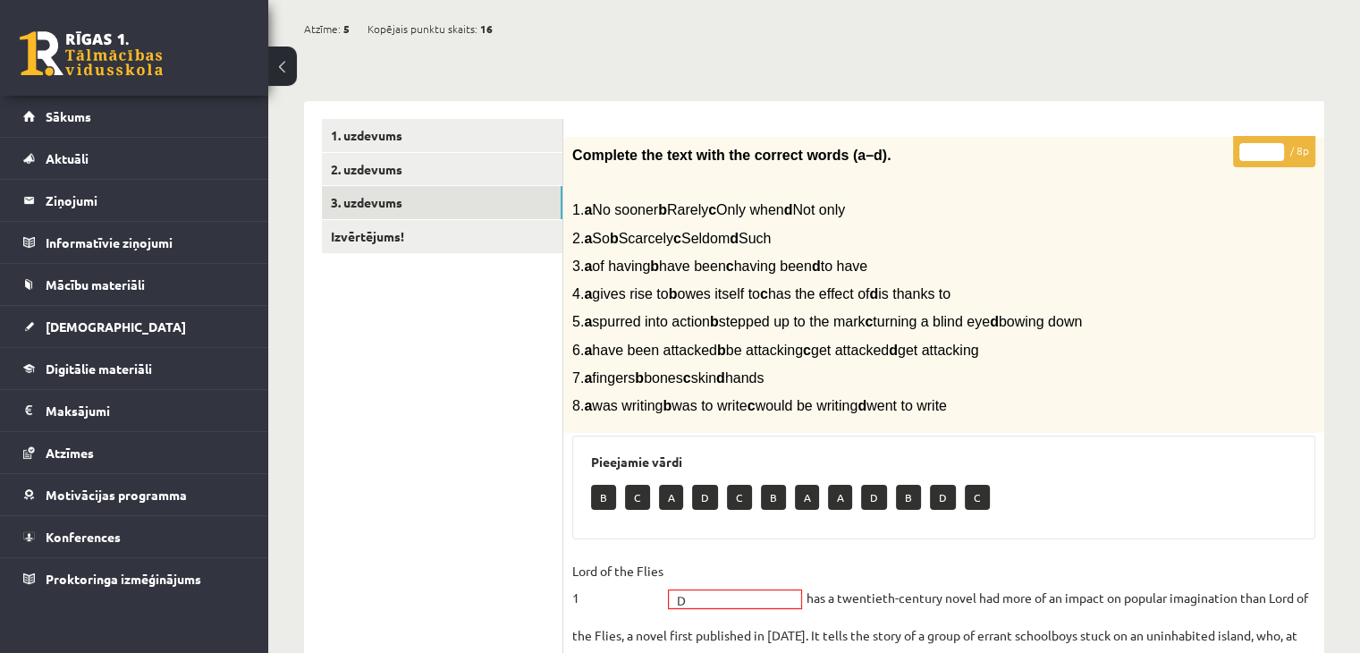
scroll to position [164, 0]
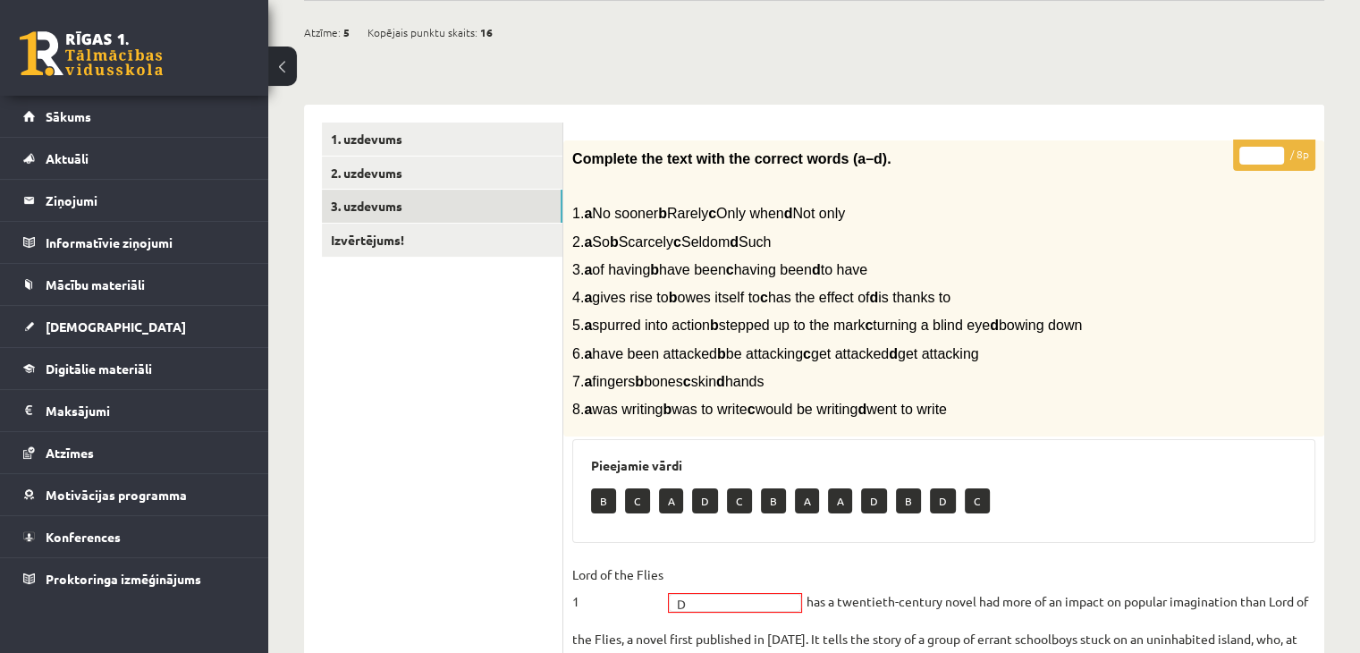
click at [282, 62] on button at bounding box center [282, 65] width 29 height 39
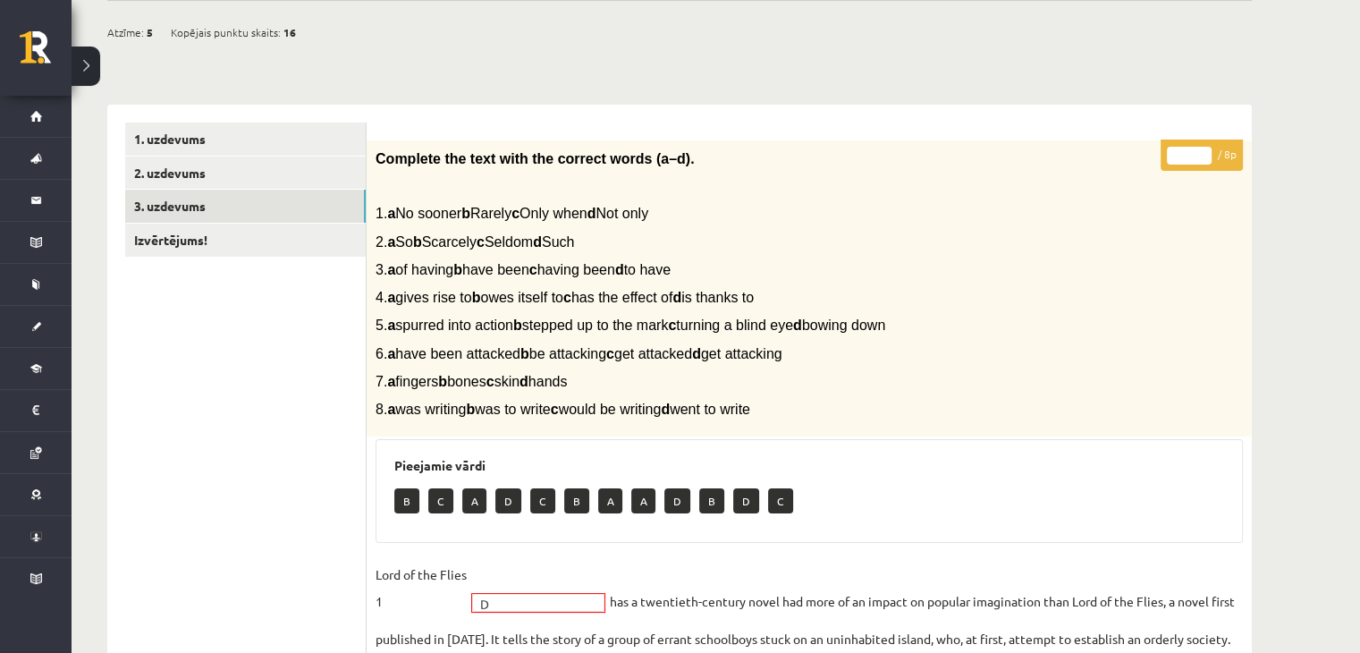
click at [88, 71] on button at bounding box center [86, 65] width 29 height 39
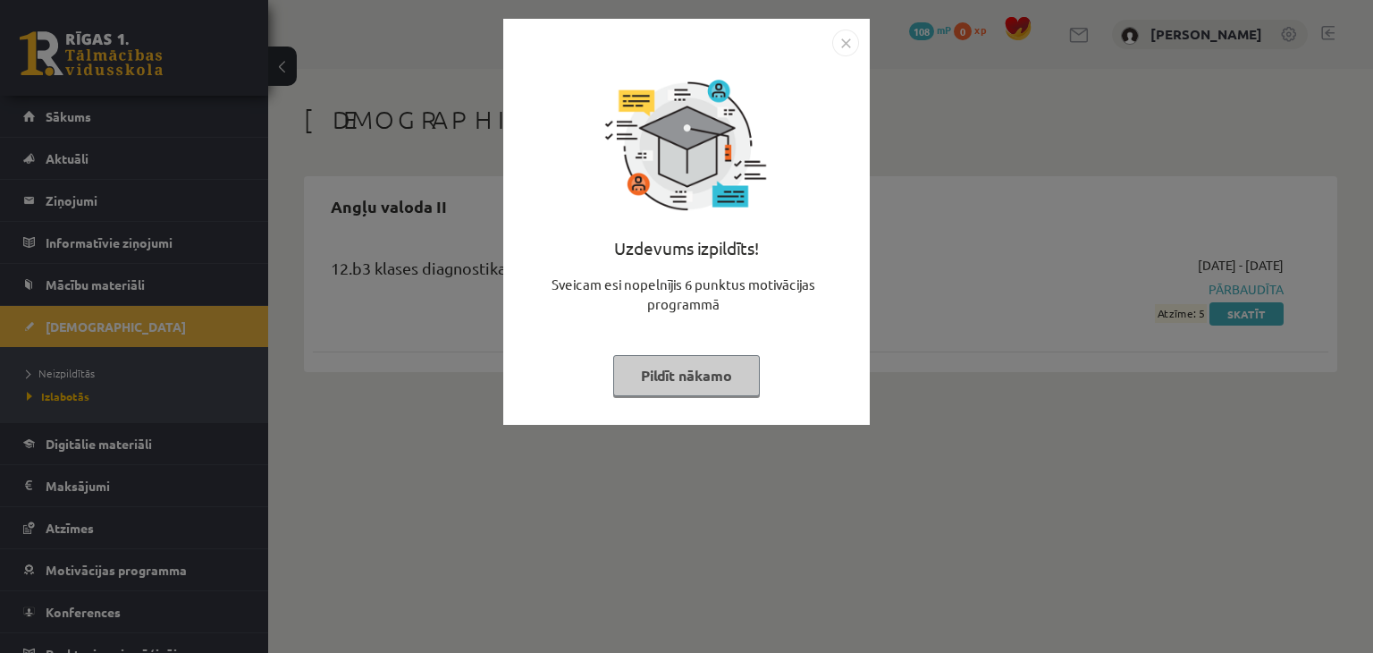
click at [840, 47] on img "Close" at bounding box center [845, 42] width 27 height 27
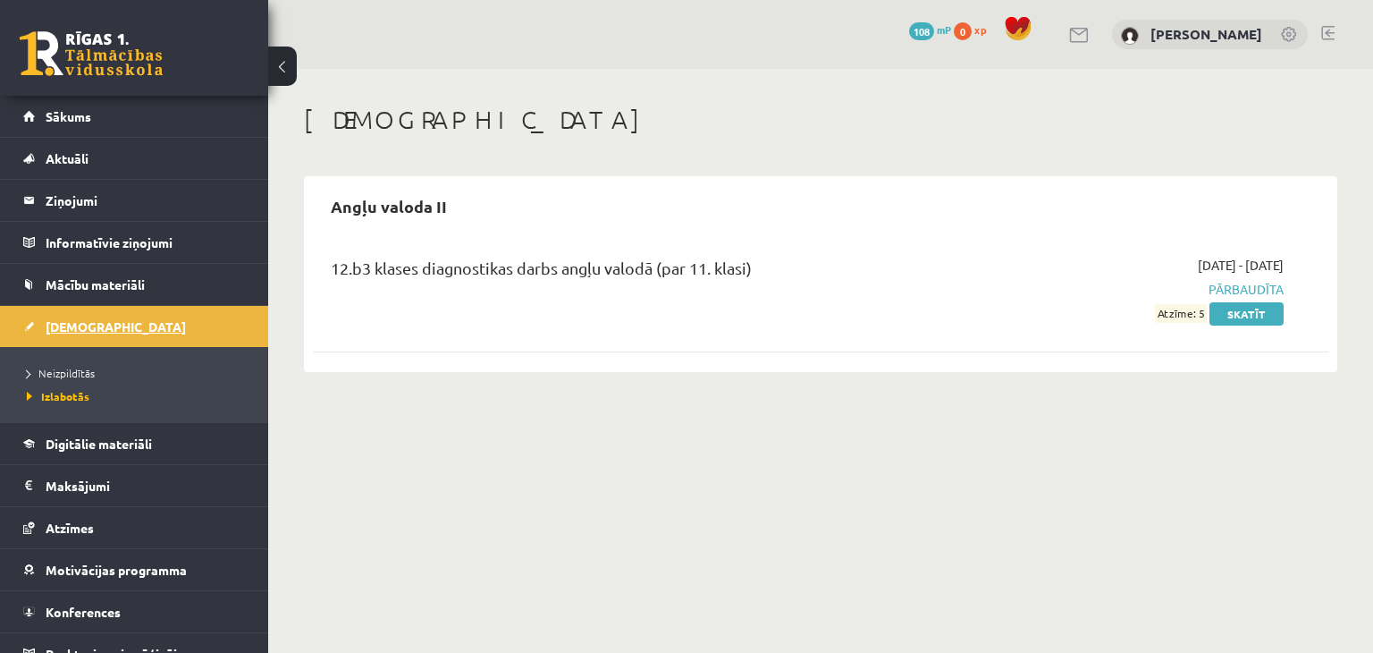
click at [97, 326] on span "[DEMOGRAPHIC_DATA]" at bounding box center [116, 326] width 140 height 16
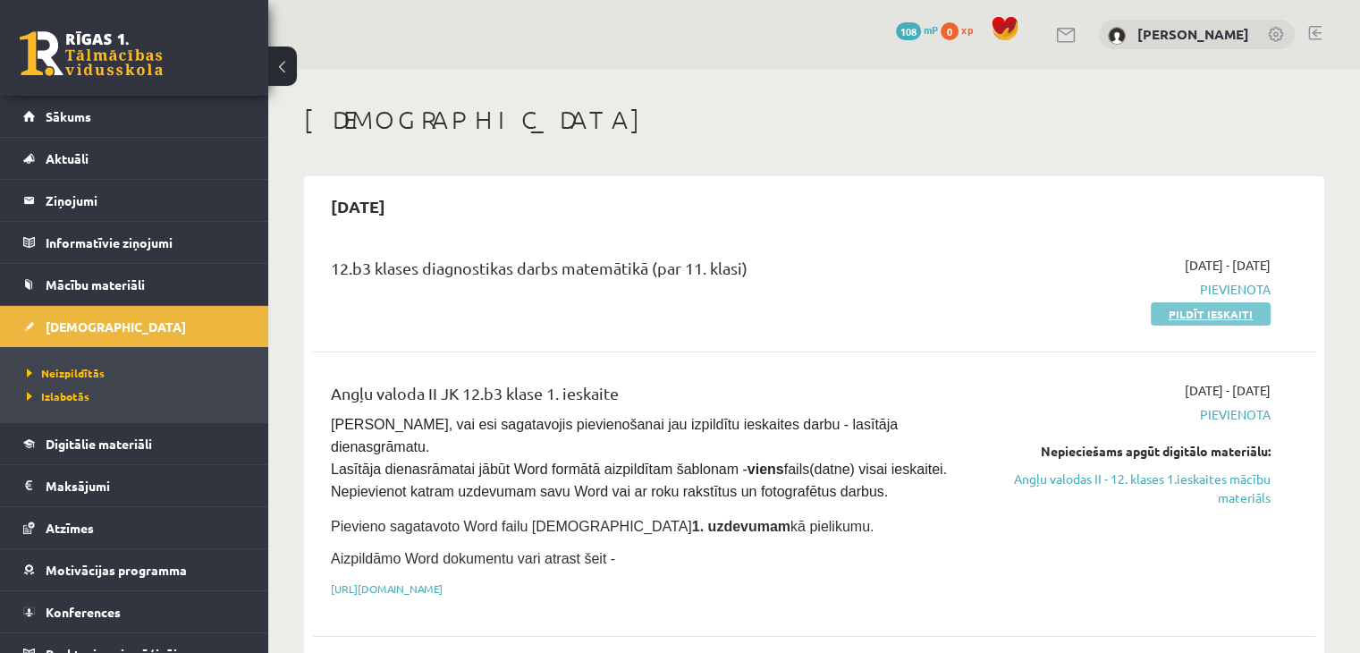
click at [1212, 310] on link "Pildīt ieskaiti" at bounding box center [1210, 313] width 120 height 23
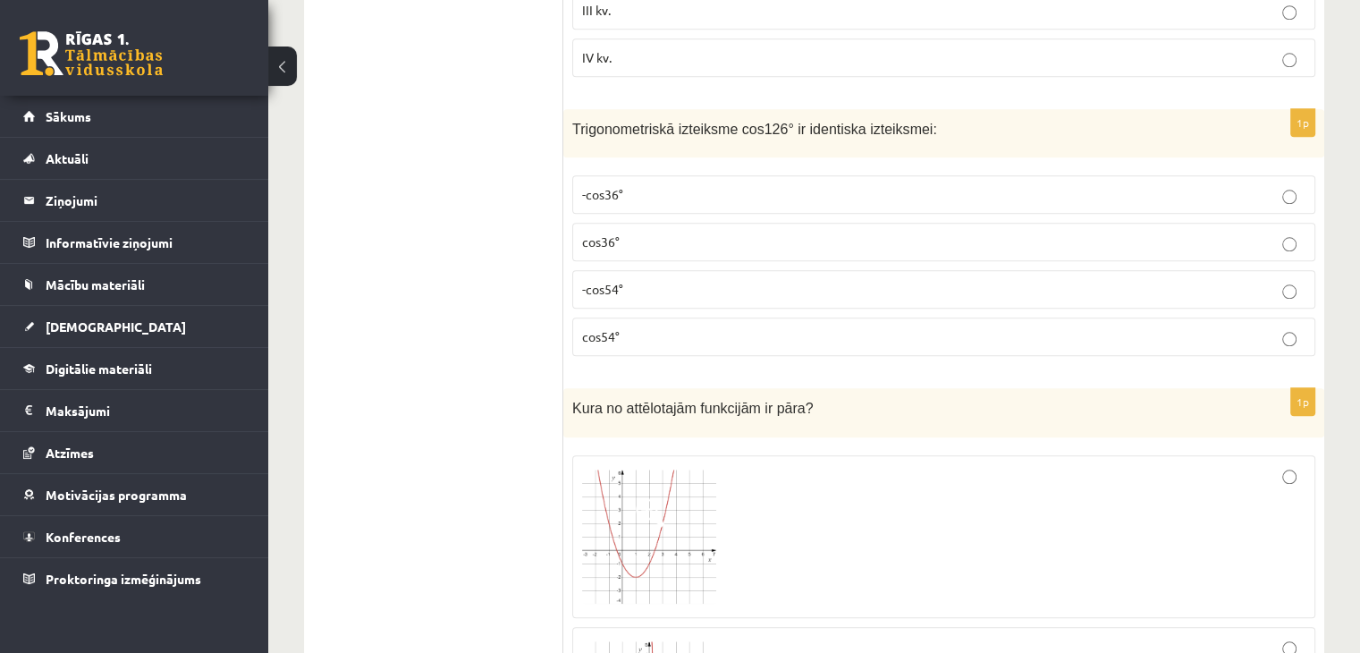
scroll to position [1886, 0]
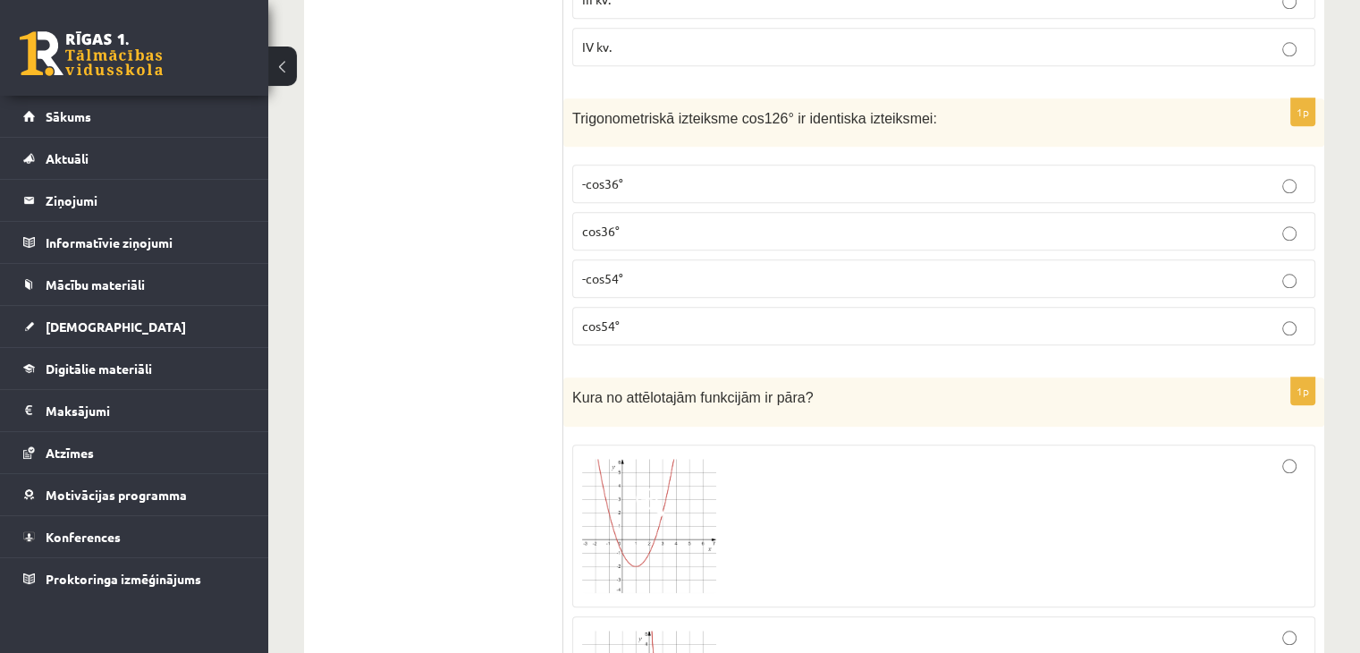
click at [1280, 273] on p "-cos54°" at bounding box center [943, 278] width 723 height 19
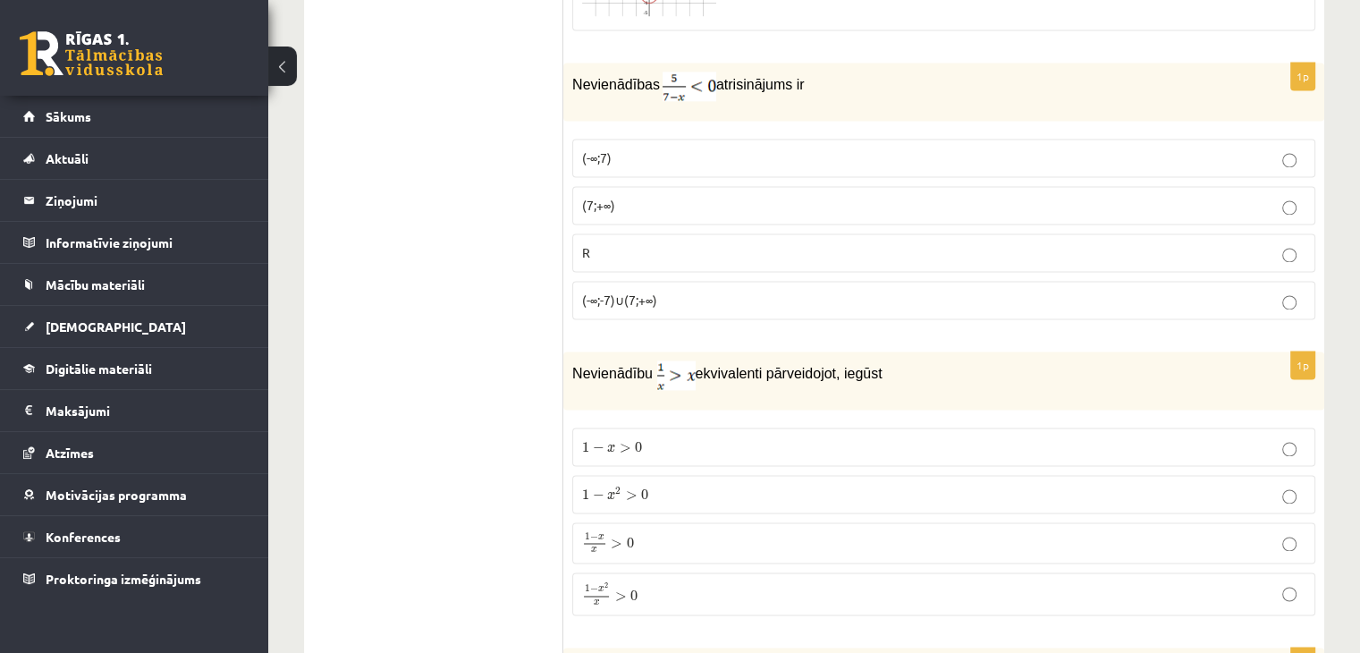
scroll to position [2814, 0]
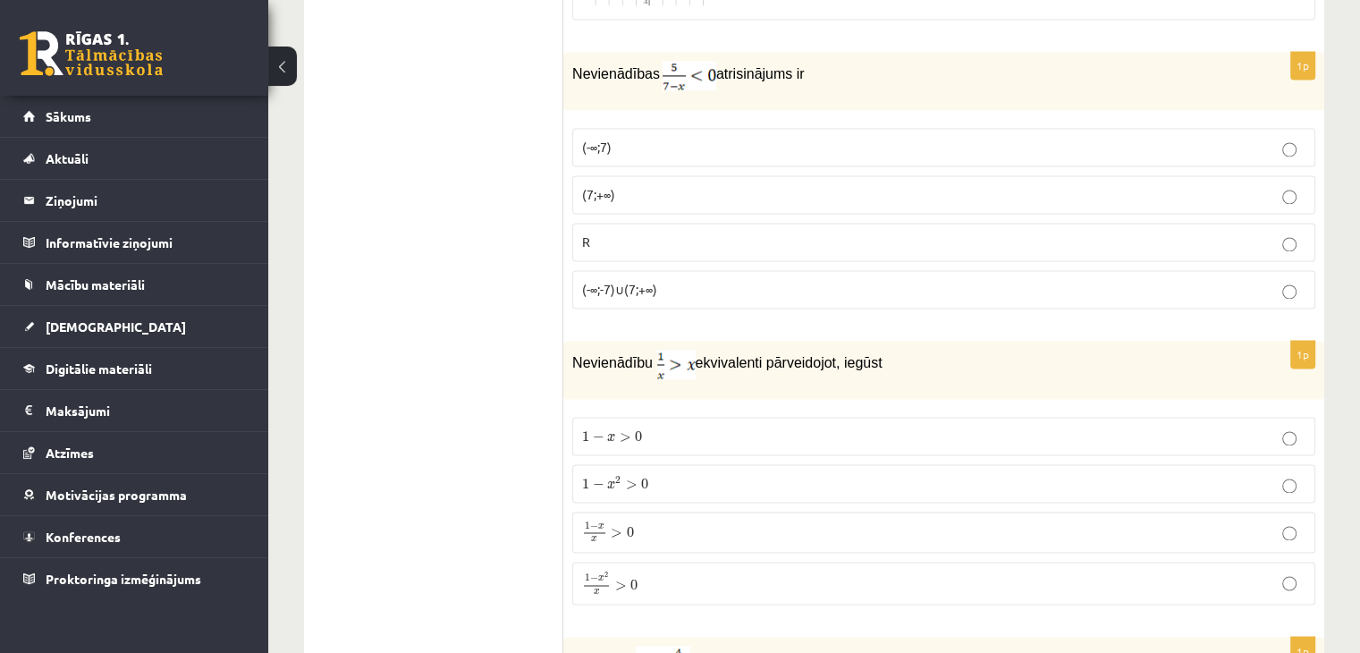
click at [1287, 194] on label "(7;+∞)" at bounding box center [943, 194] width 743 height 38
click at [1298, 523] on p "1 − x x > 0 1 − x x > 0" at bounding box center [943, 531] width 723 height 21
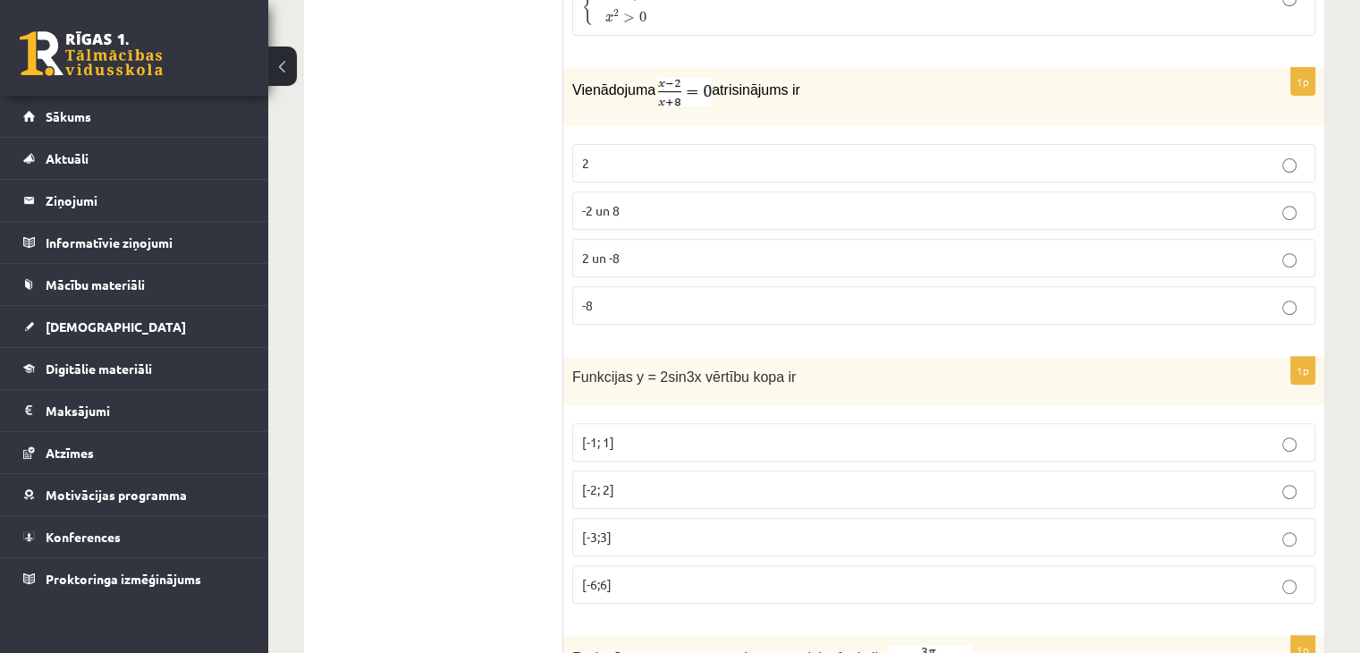
scroll to position [7442, 0]
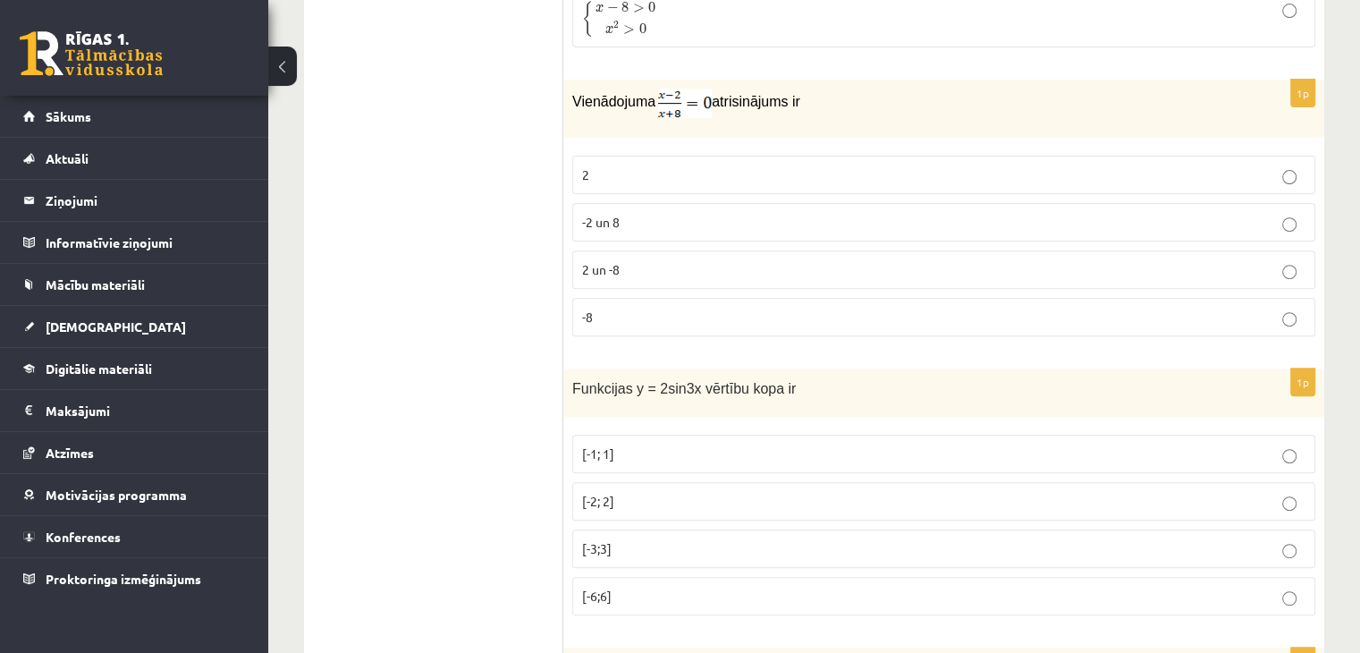
click at [789, 539] on p "[-3;3]" at bounding box center [943, 548] width 723 height 19
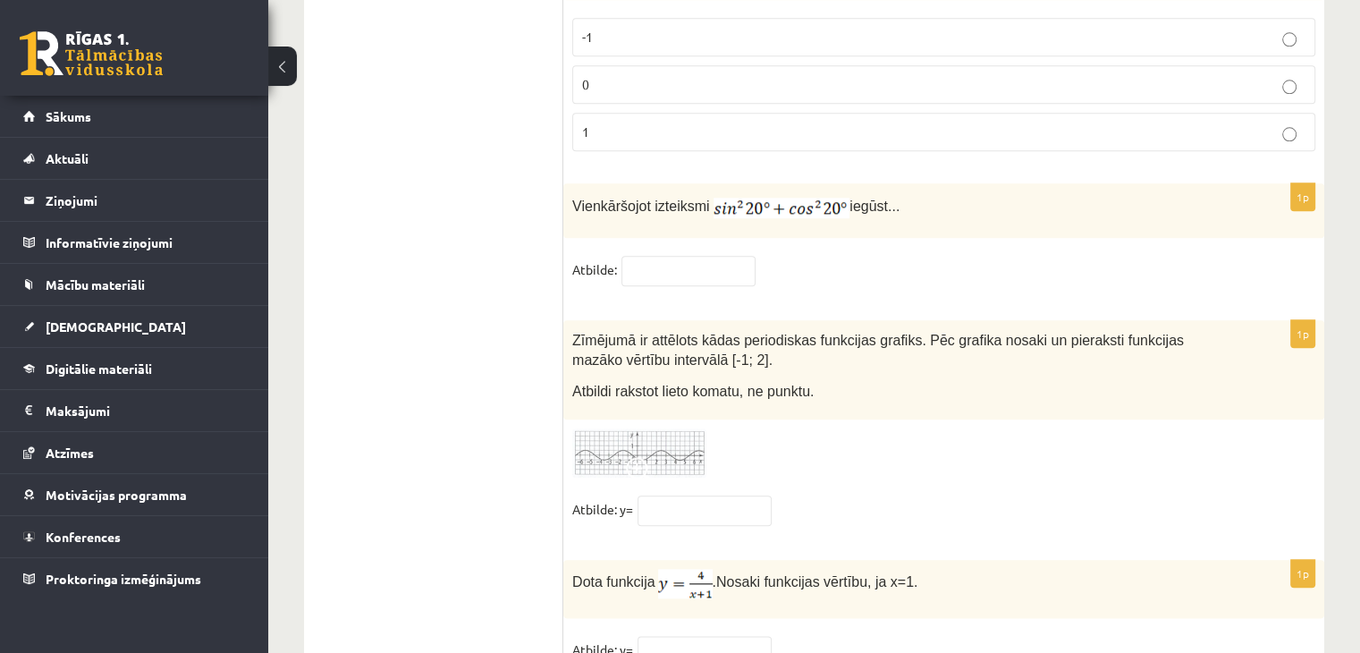
scroll to position [8717, 0]
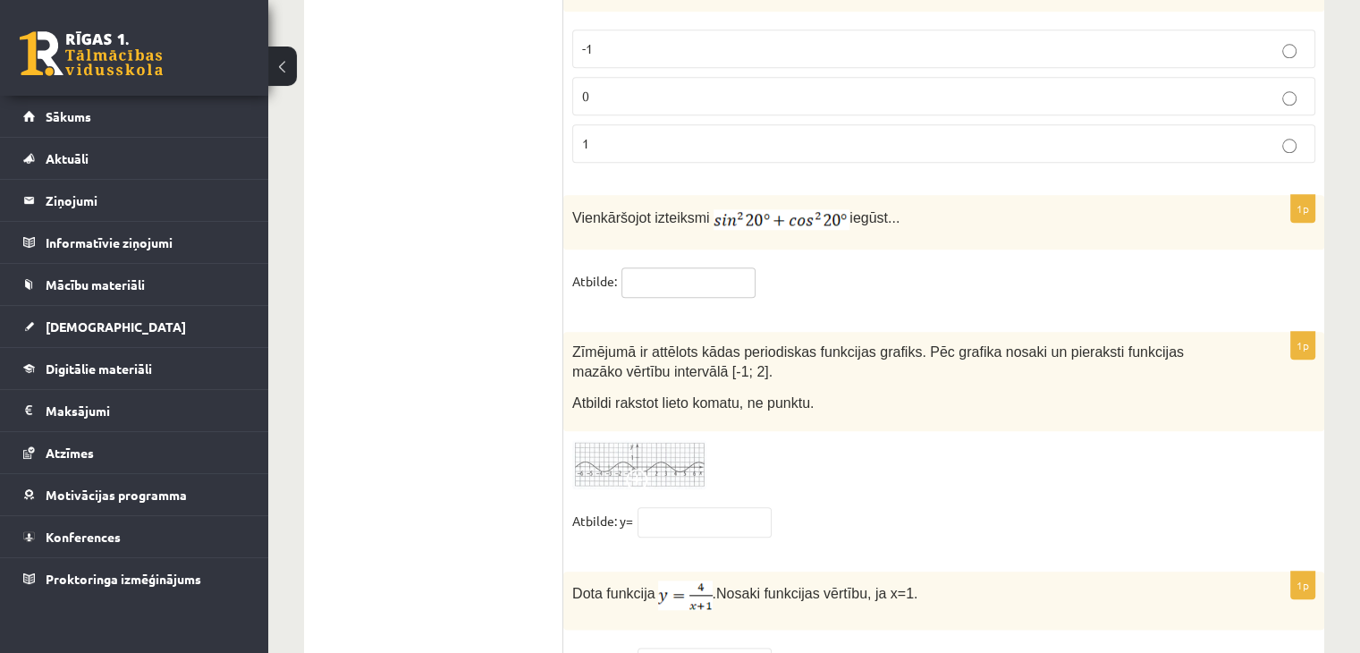
click at [730, 267] on input "text" at bounding box center [688, 282] width 134 height 30
type input "*"
click at [663, 440] on img at bounding box center [639, 464] width 134 height 49
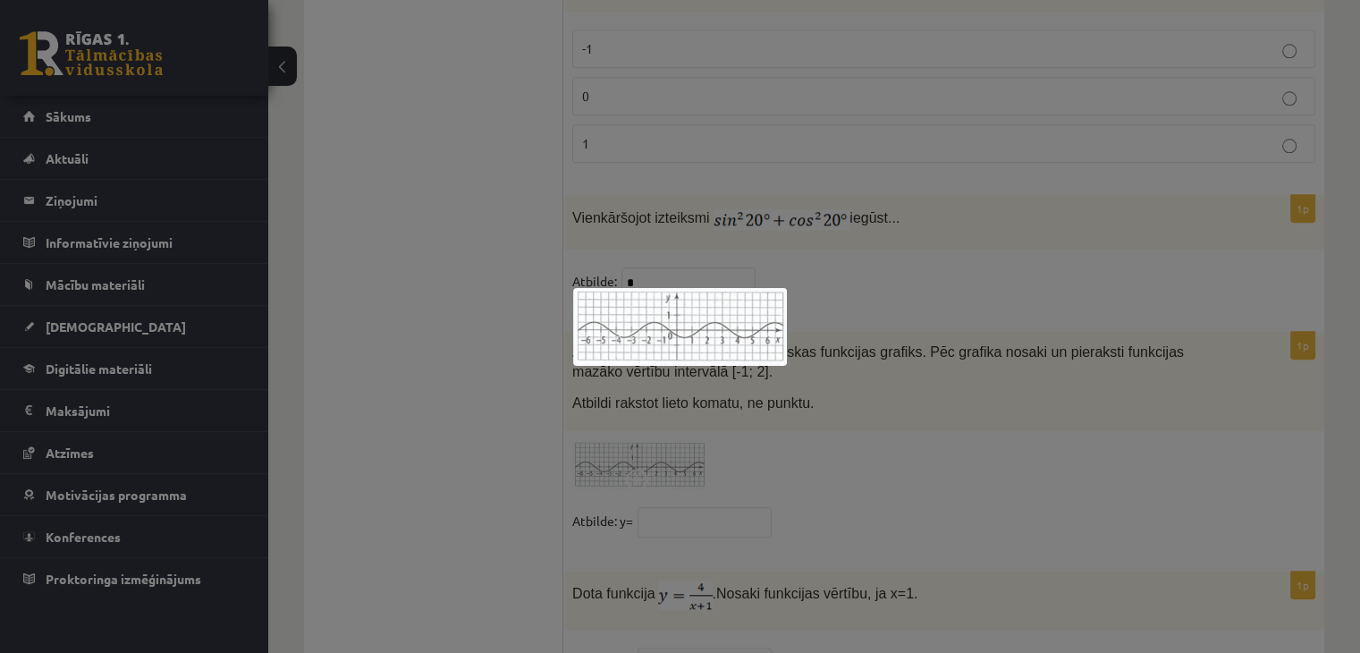
click at [681, 455] on div at bounding box center [680, 326] width 1360 height 653
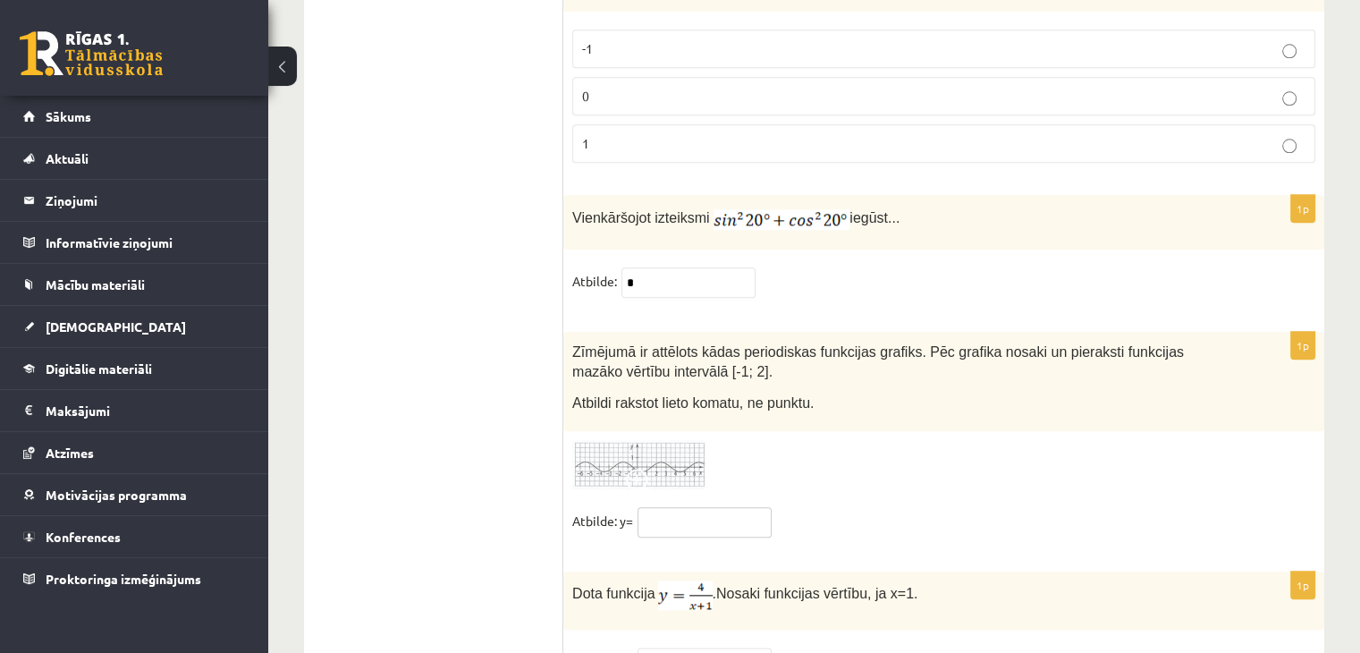
click at [681, 507] on input "text" at bounding box center [704, 522] width 134 height 30
type input "****"
click at [741, 647] on input "text" at bounding box center [704, 662] width 134 height 30
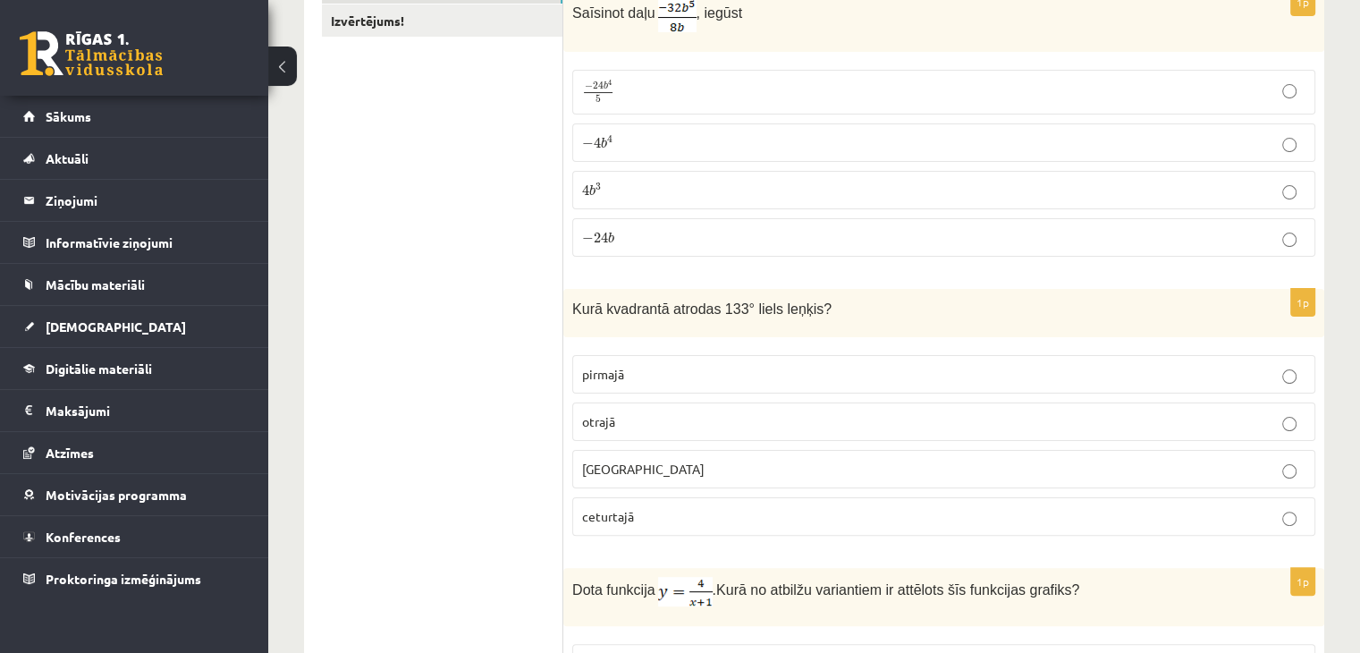
scroll to position [0, 0]
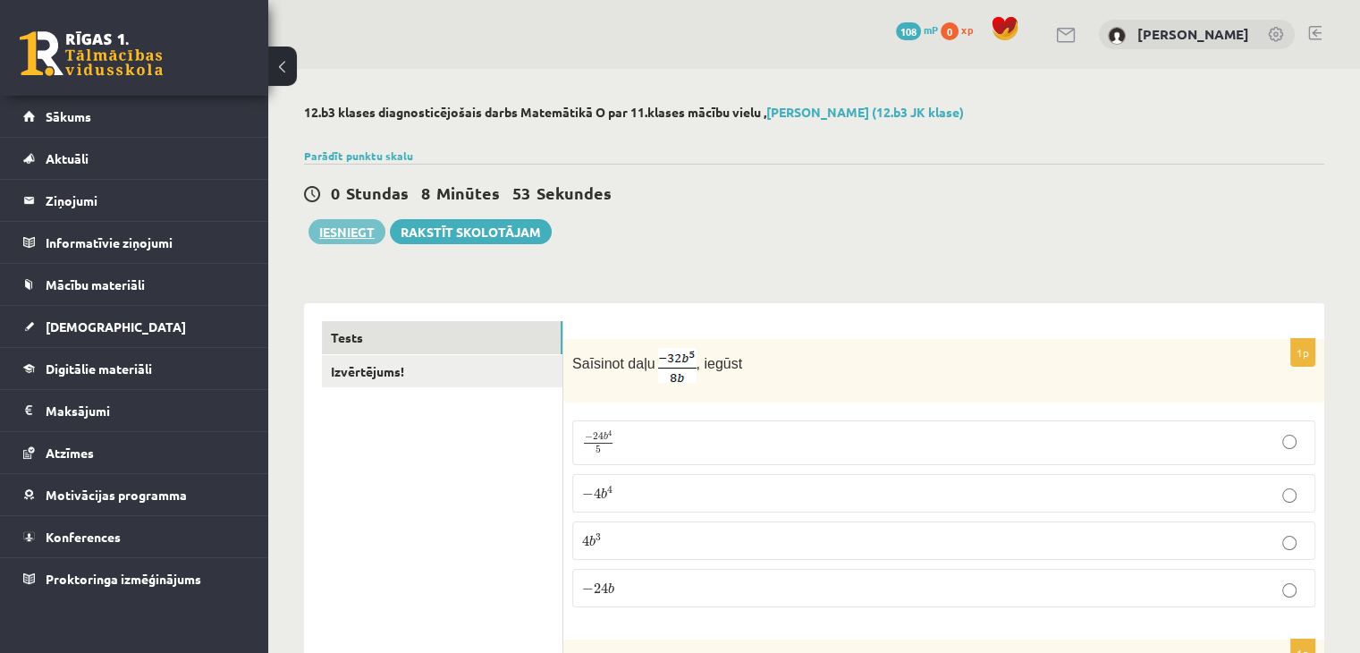
type input "*"
click at [333, 234] on button "Iesniegt" at bounding box center [346, 231] width 77 height 25
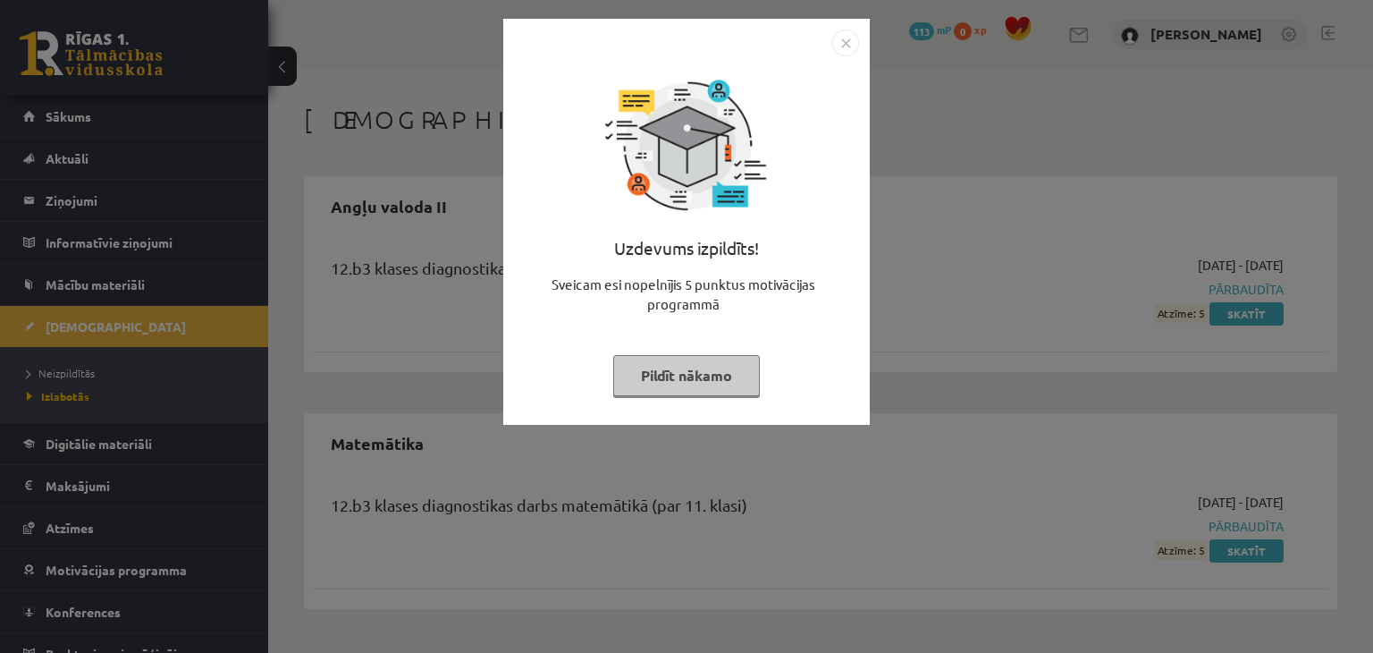
click at [849, 44] on img "Close" at bounding box center [845, 42] width 27 height 27
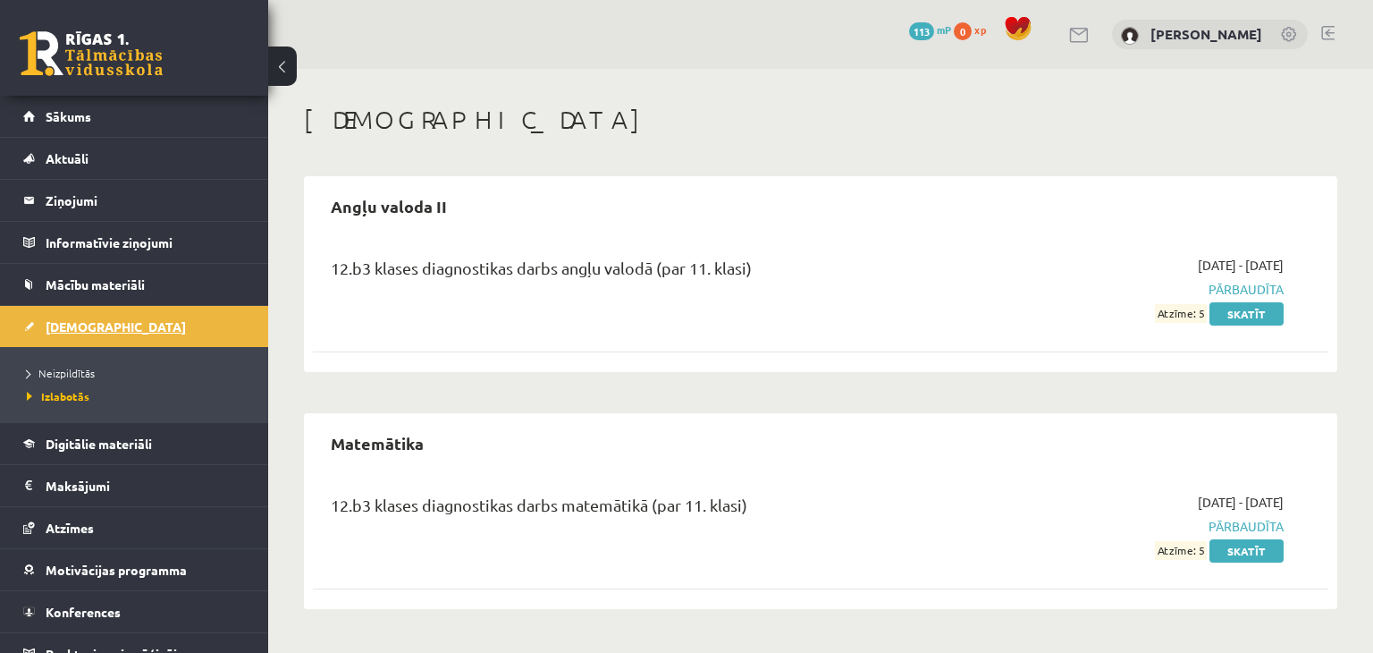
click at [72, 333] on link "[DEMOGRAPHIC_DATA]" at bounding box center [134, 326] width 223 height 41
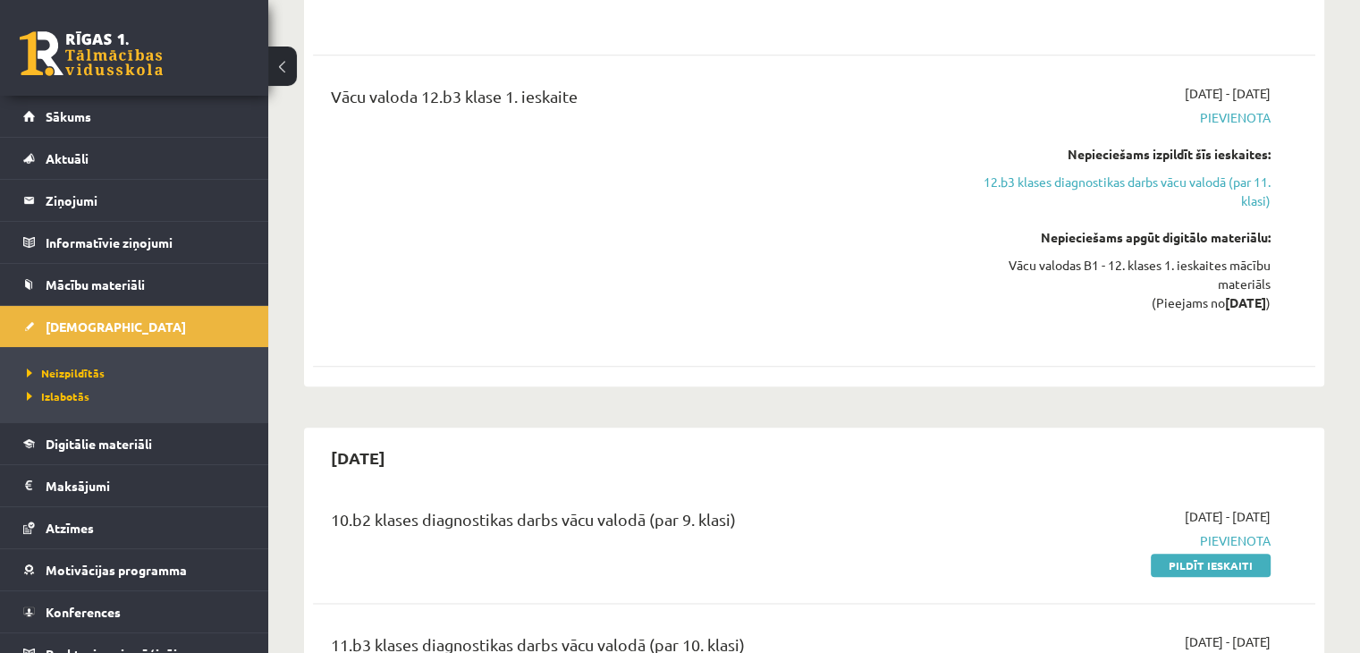
scroll to position [1975, 0]
